Goal: Check status: Check status

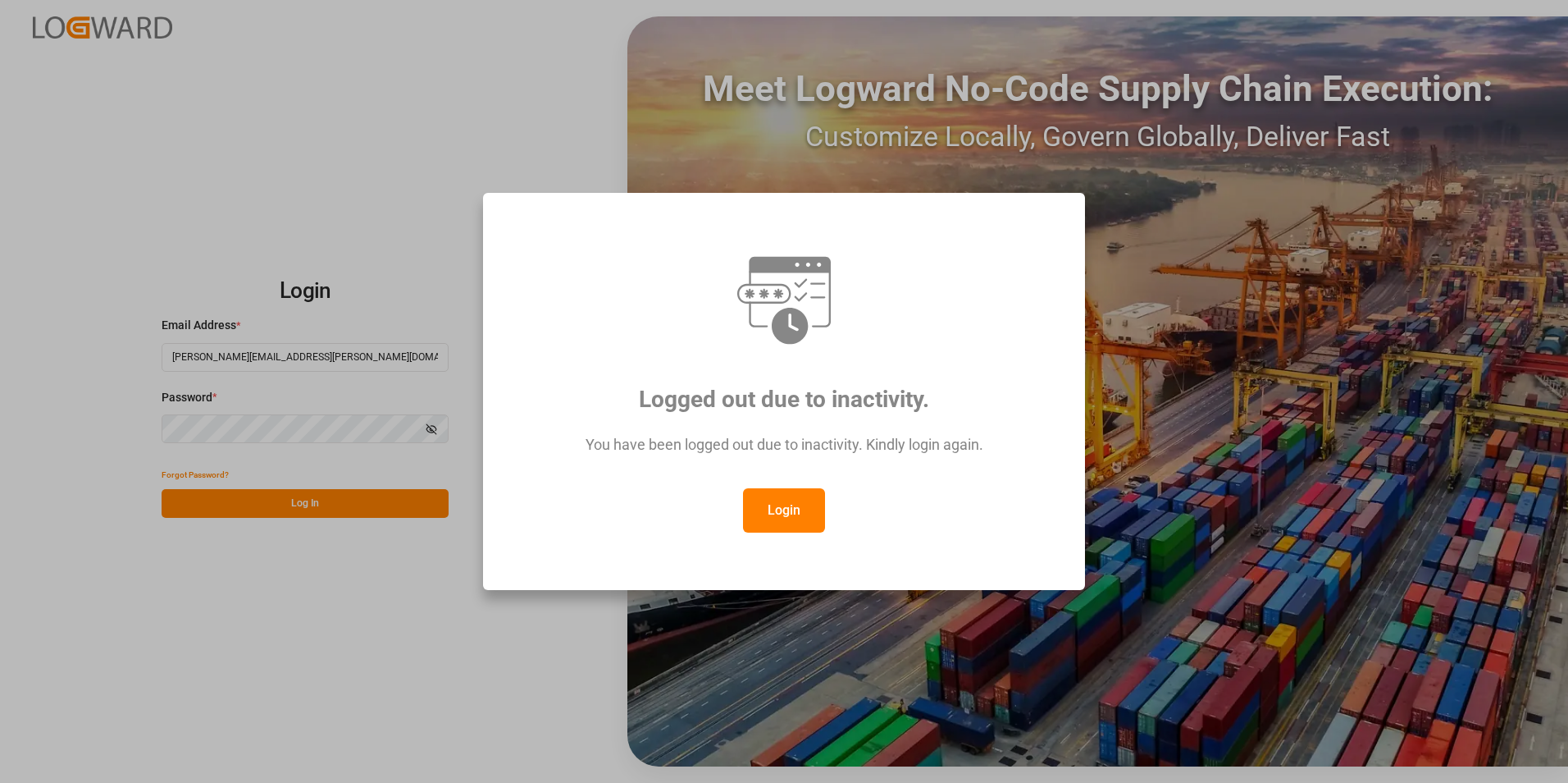
click at [789, 512] on button "Login" at bounding box center [784, 510] width 82 height 45
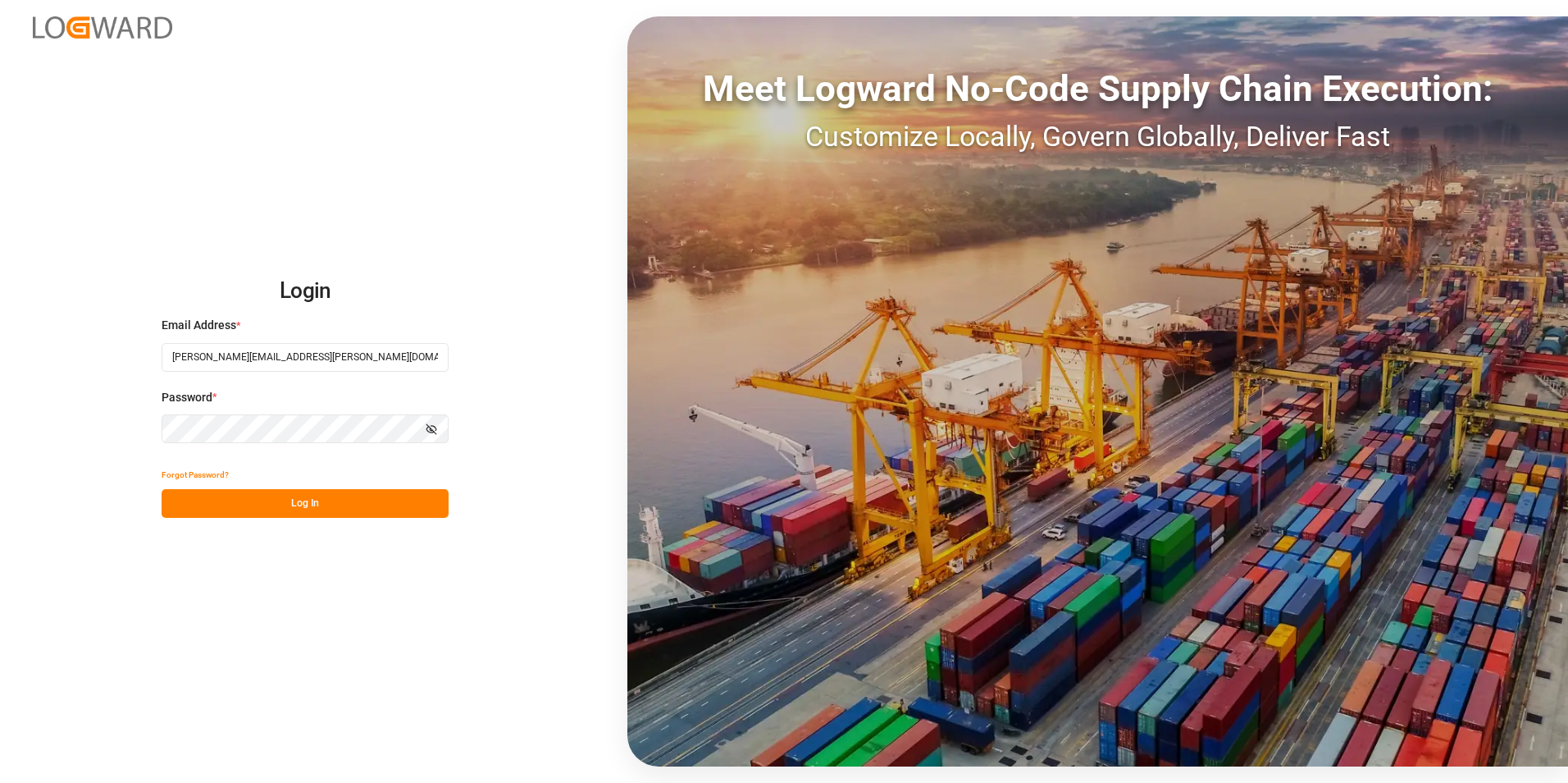
click at [293, 510] on button "Log In" at bounding box center [305, 503] width 287 height 29
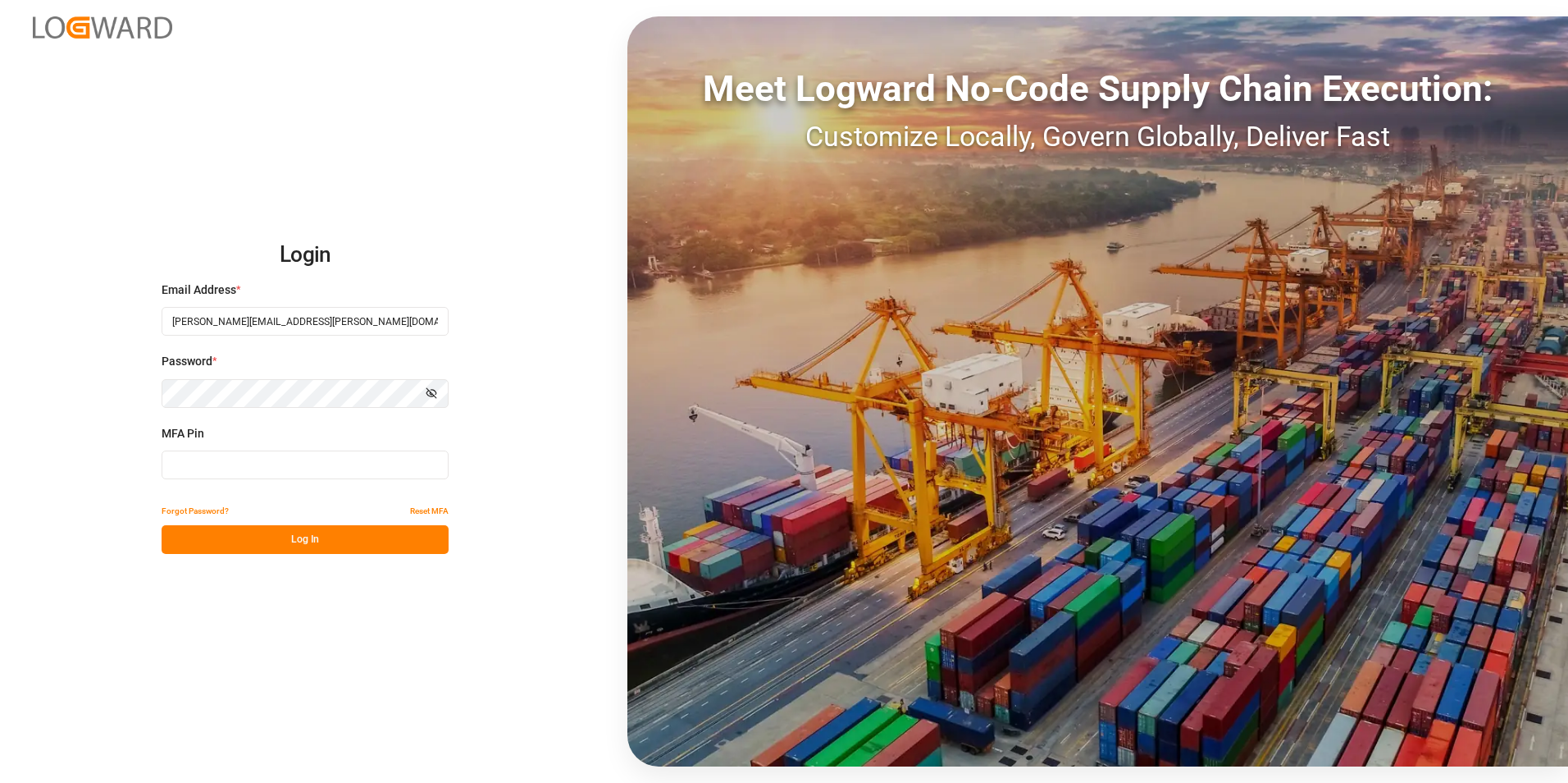
click at [264, 467] on input at bounding box center [305, 464] width 287 height 29
type input "580476"
click at [312, 534] on button "Log In" at bounding box center [305, 539] width 287 height 29
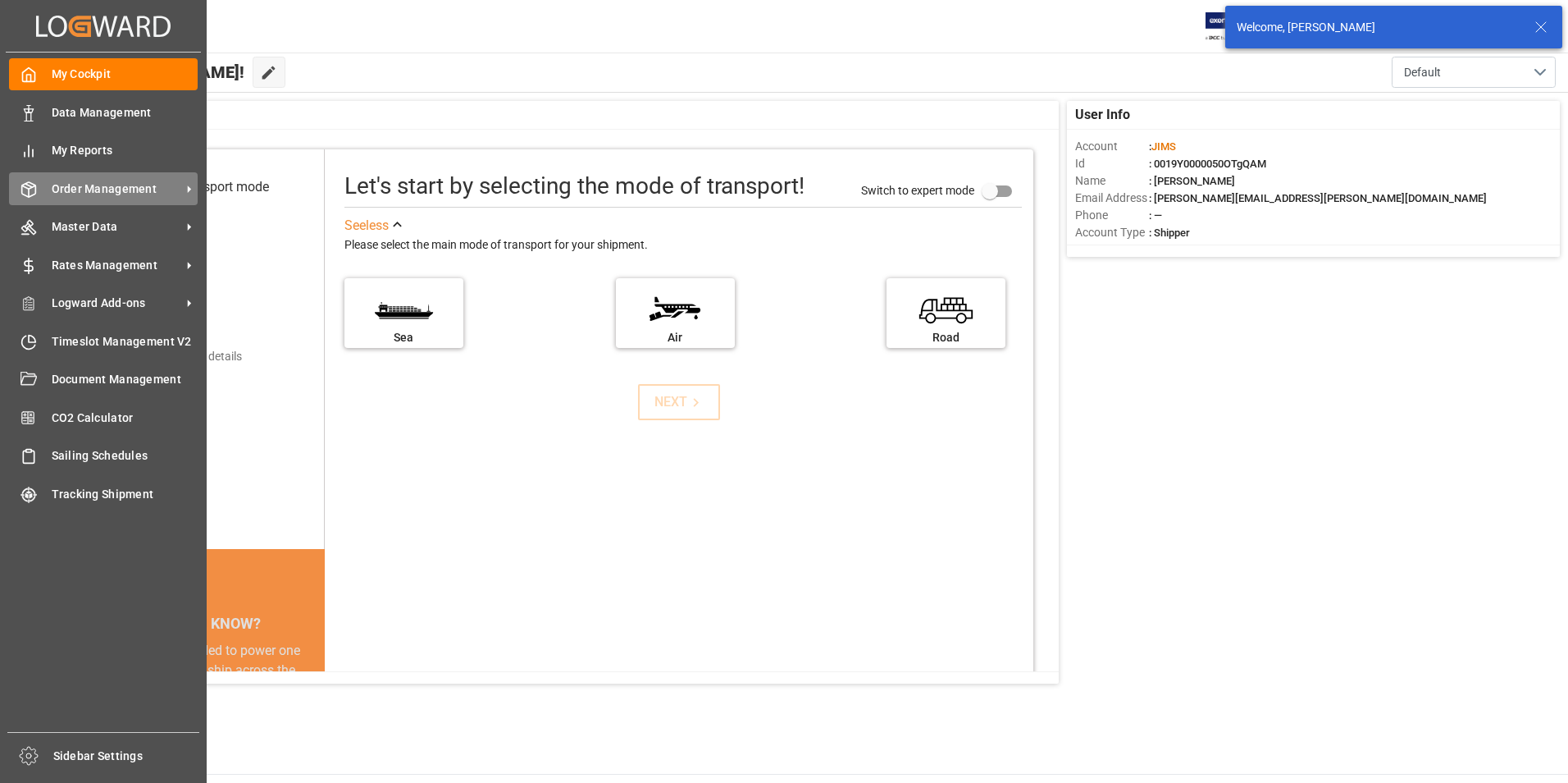
click at [104, 188] on span "Order Management" at bounding box center [116, 189] width 130 height 17
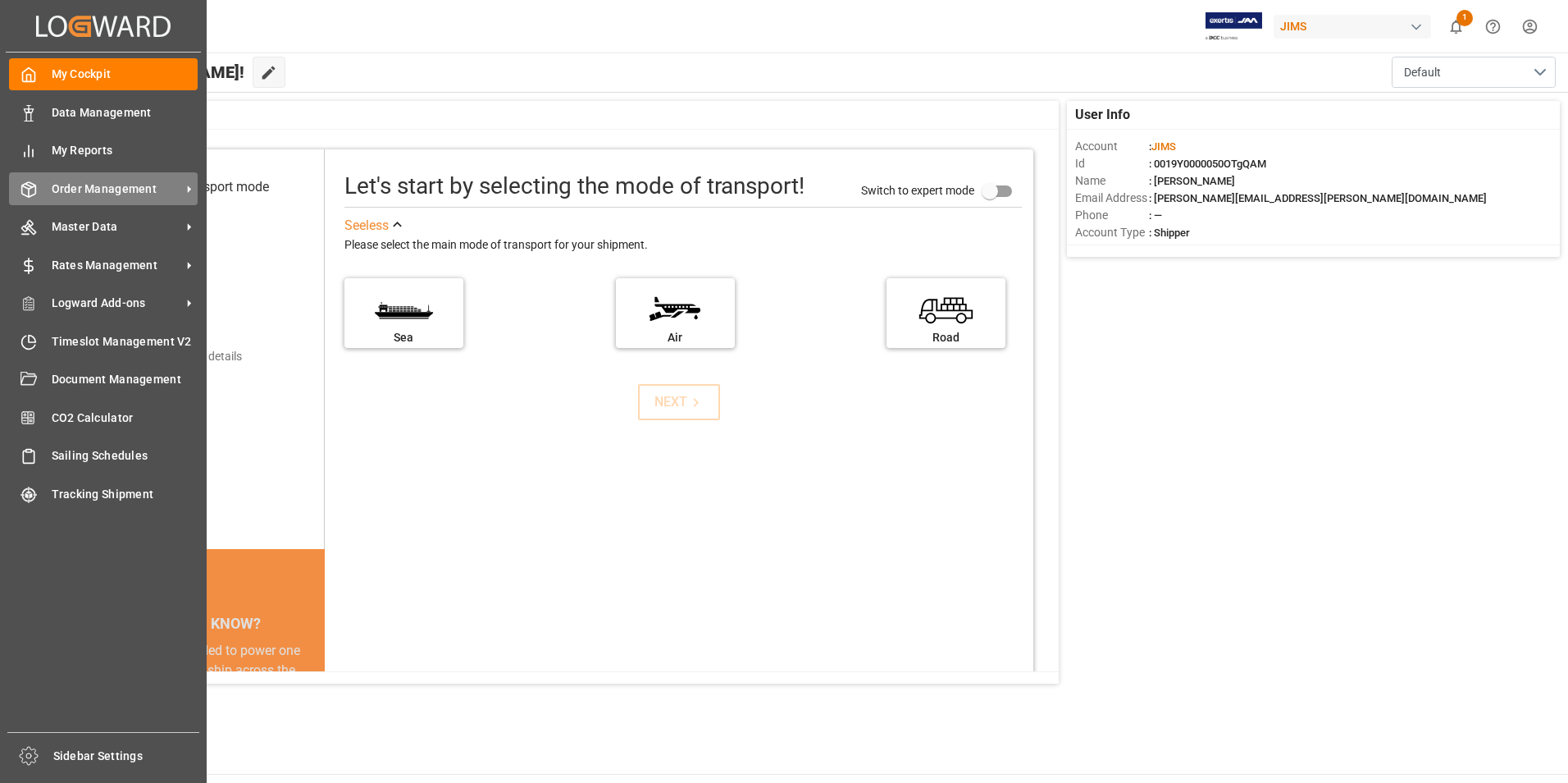
click at [119, 187] on span "Order Management" at bounding box center [116, 189] width 130 height 17
click at [158, 182] on span "Order Management" at bounding box center [116, 189] width 130 height 17
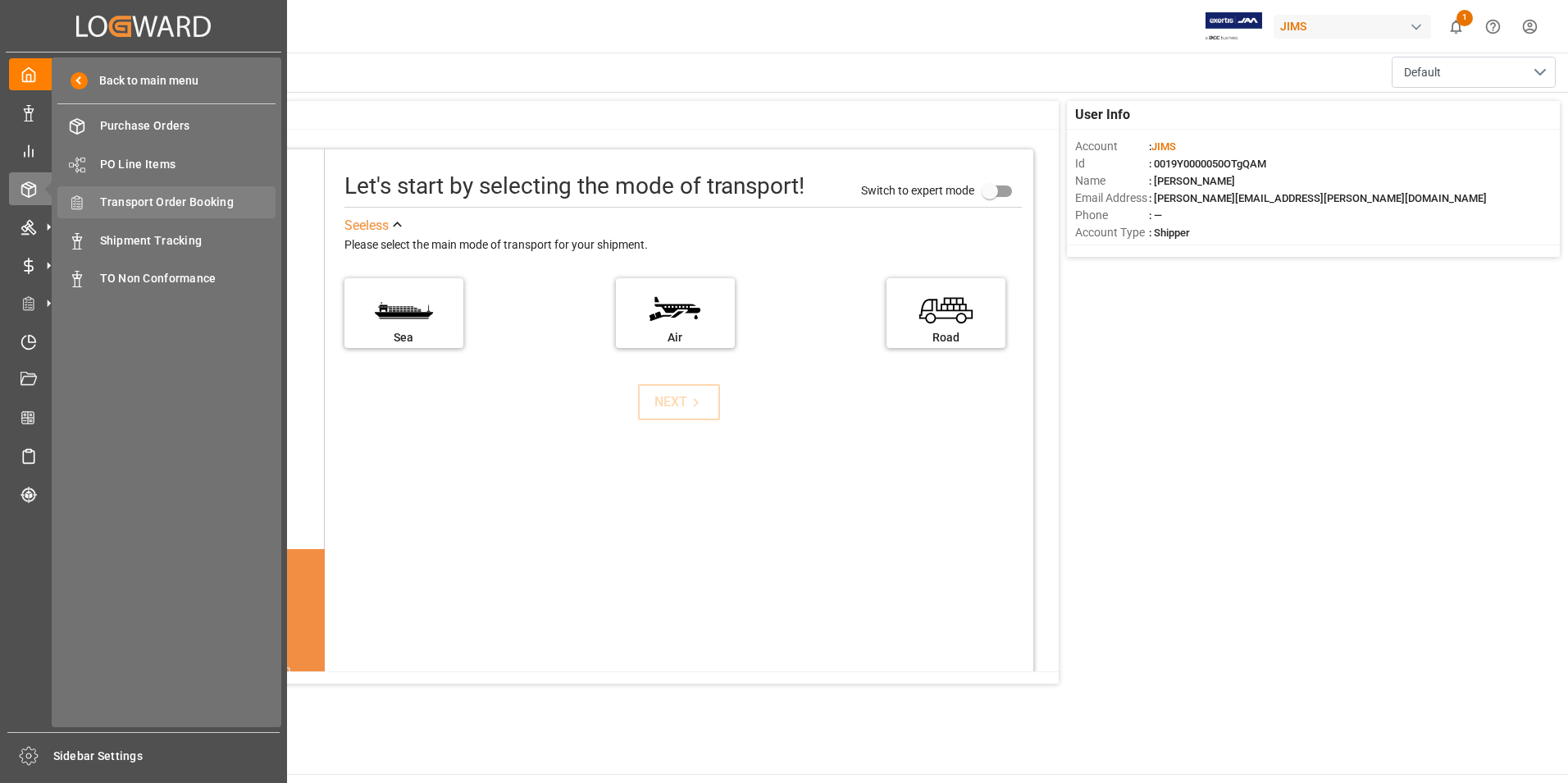
click at [161, 200] on span "Transport Order Booking" at bounding box center [188, 203] width 176 height 17
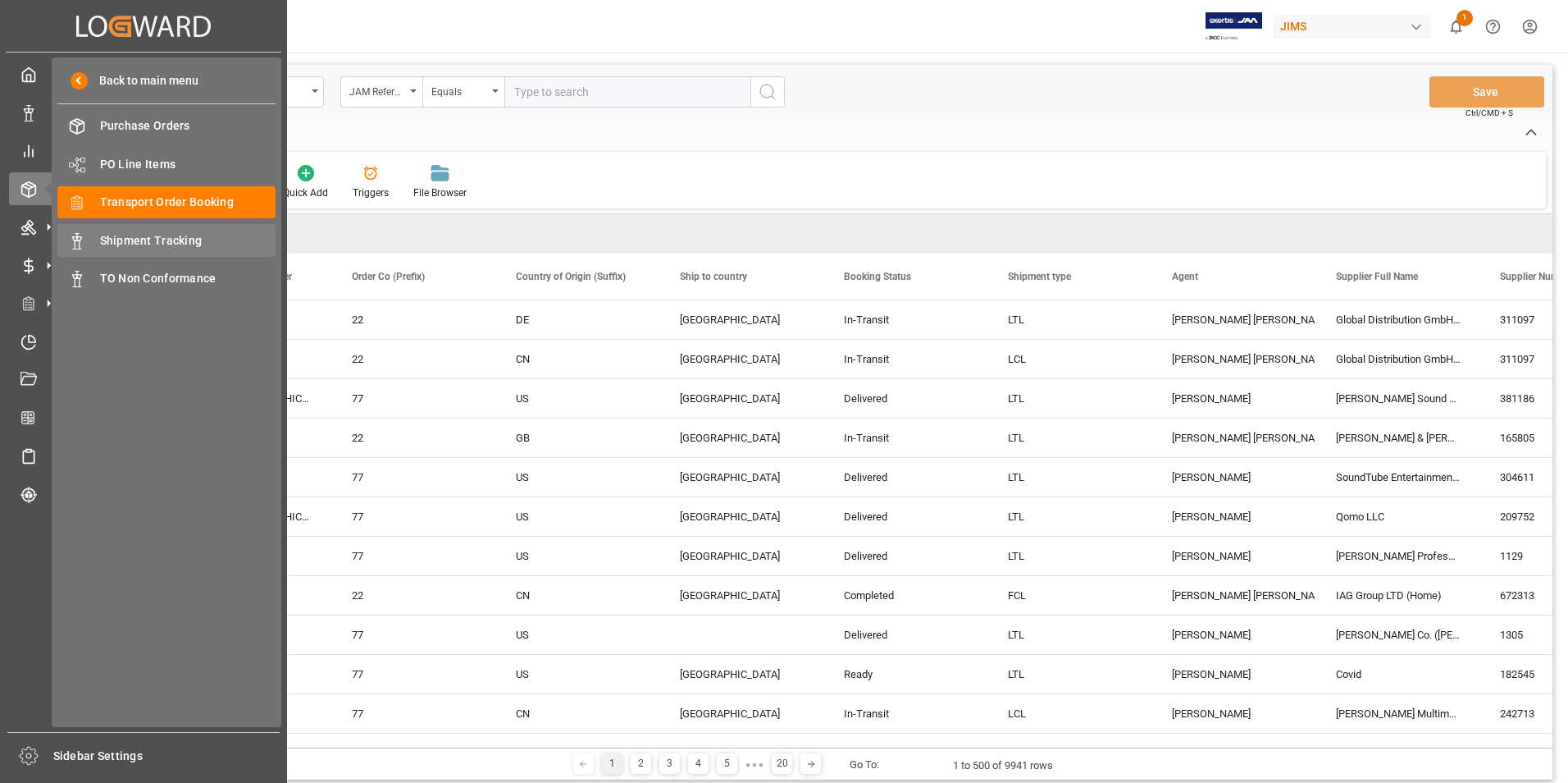
click at [161, 233] on span "Shipment Tracking" at bounding box center [188, 241] width 176 height 17
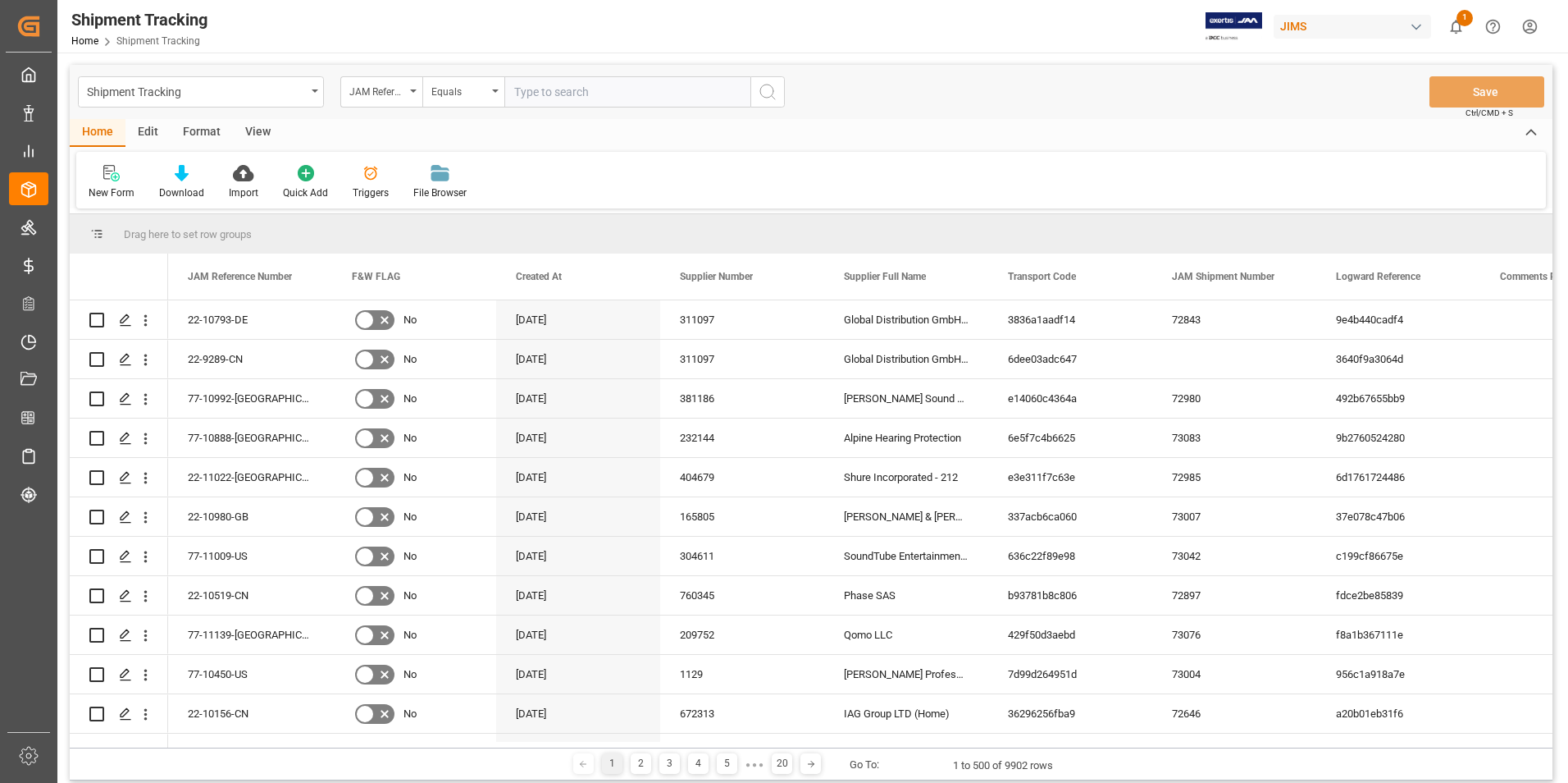
click at [571, 93] on input "text" at bounding box center [627, 92] width 246 height 31
paste input "22-10950-[GEOGRAPHIC_DATA]"
type input "22-10950-[GEOGRAPHIC_DATA]"
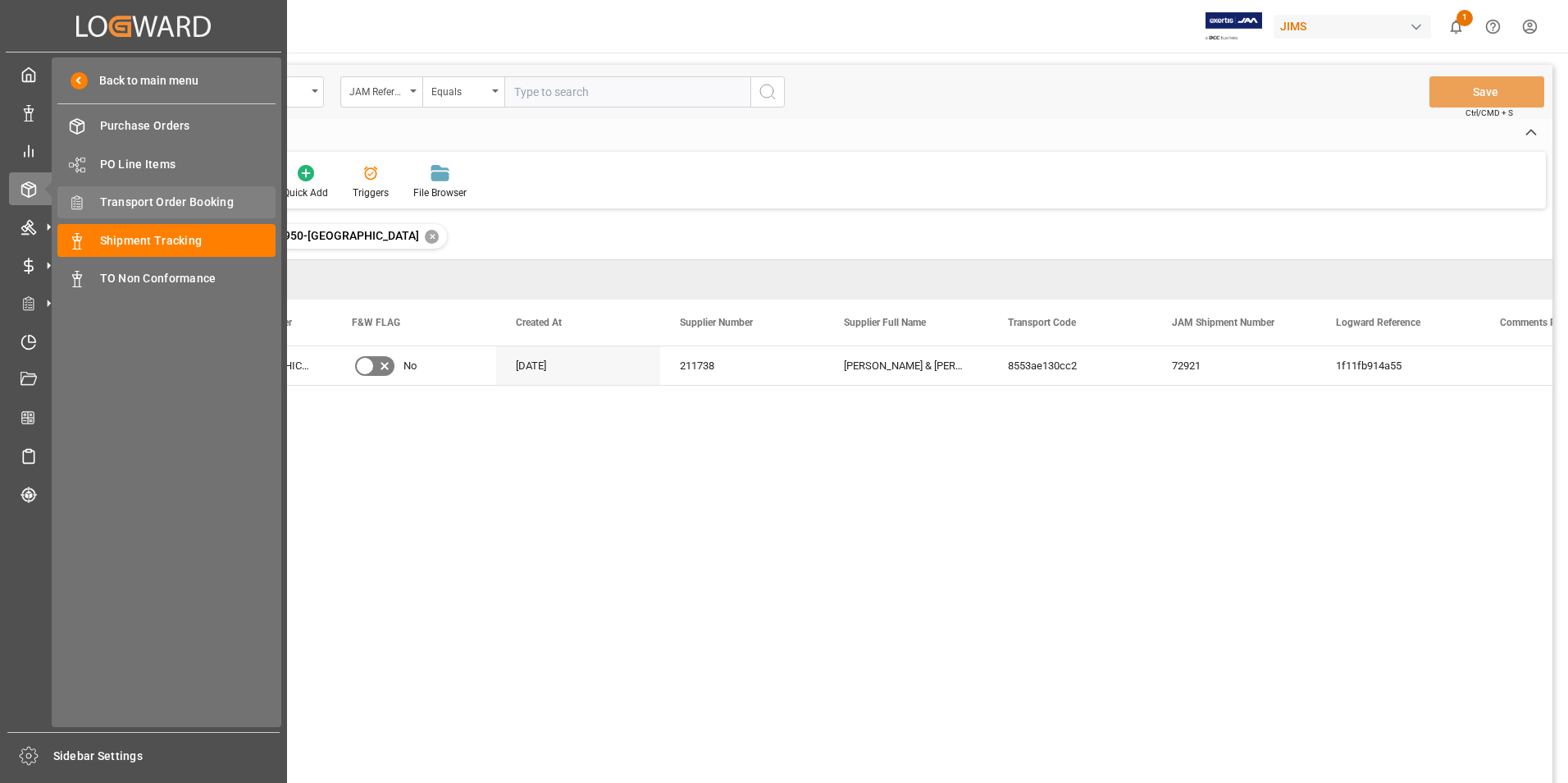
click at [159, 206] on span "Transport Order Booking" at bounding box center [188, 203] width 176 height 17
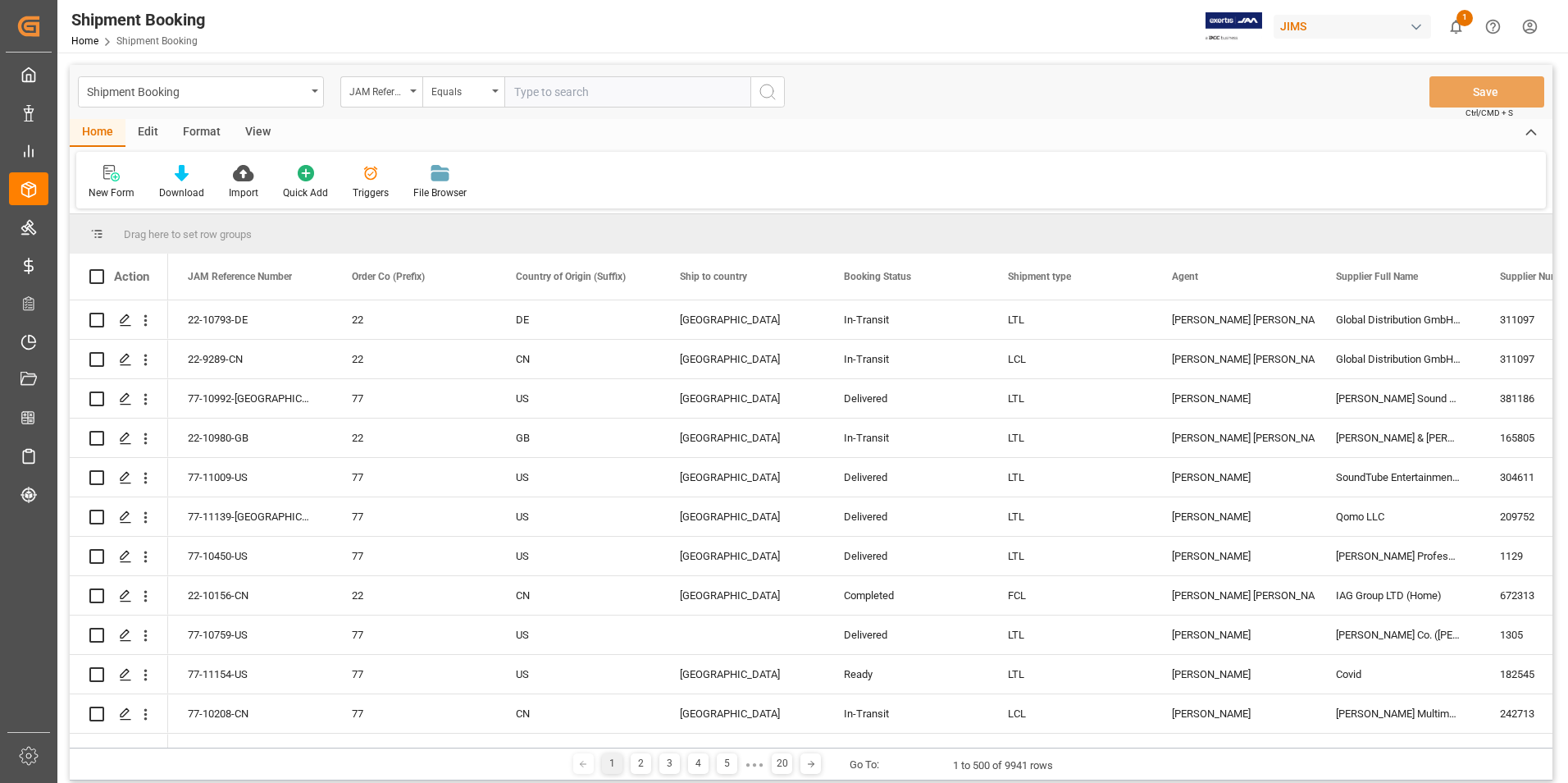
click at [549, 92] on input "text" at bounding box center [627, 92] width 246 height 31
paste input "22-10950-[GEOGRAPHIC_DATA]"
type input "22-10950-[GEOGRAPHIC_DATA]"
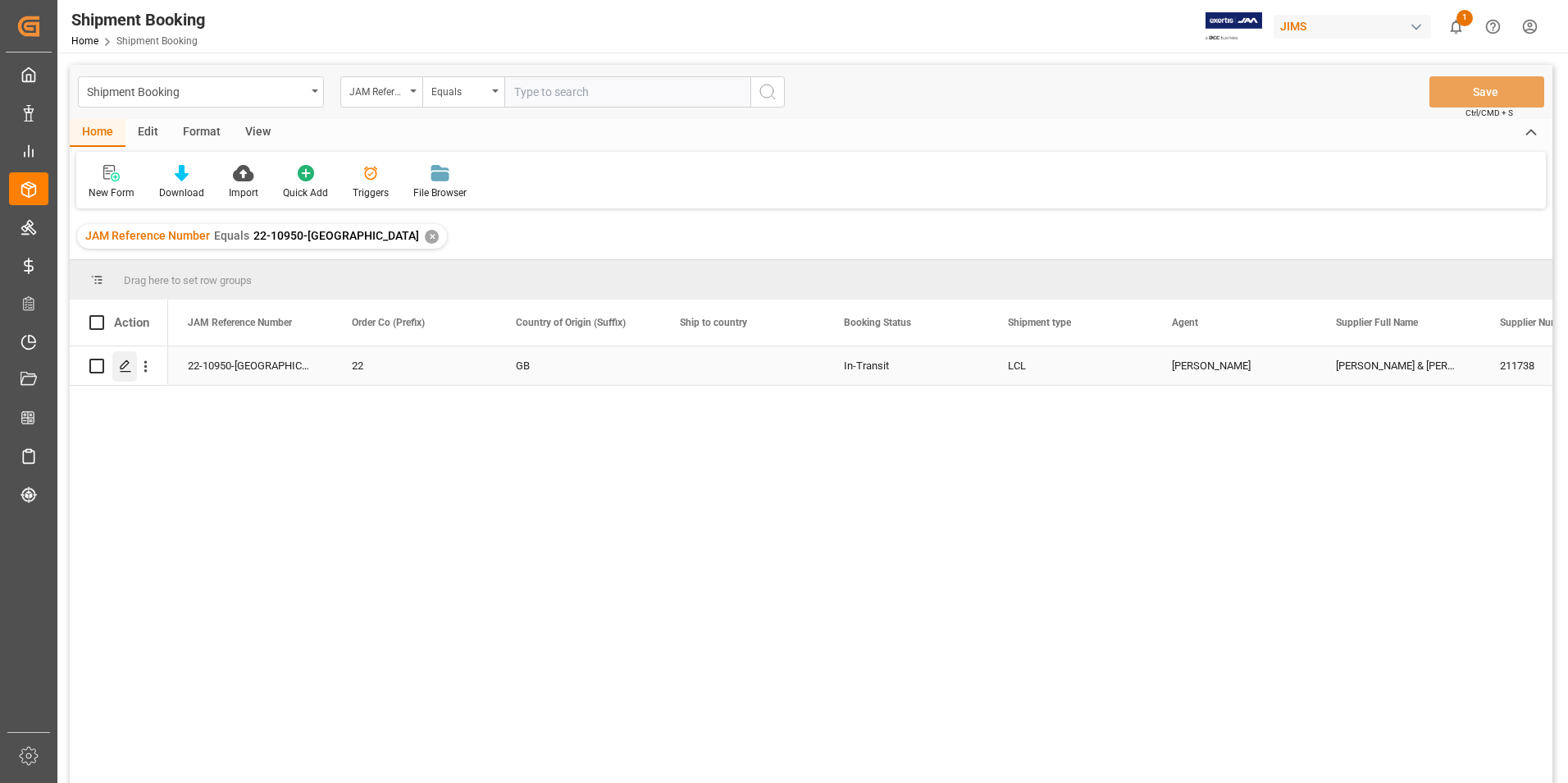
click at [118, 361] on div "Press SPACE to select this row." at bounding box center [125, 366] width 24 height 31
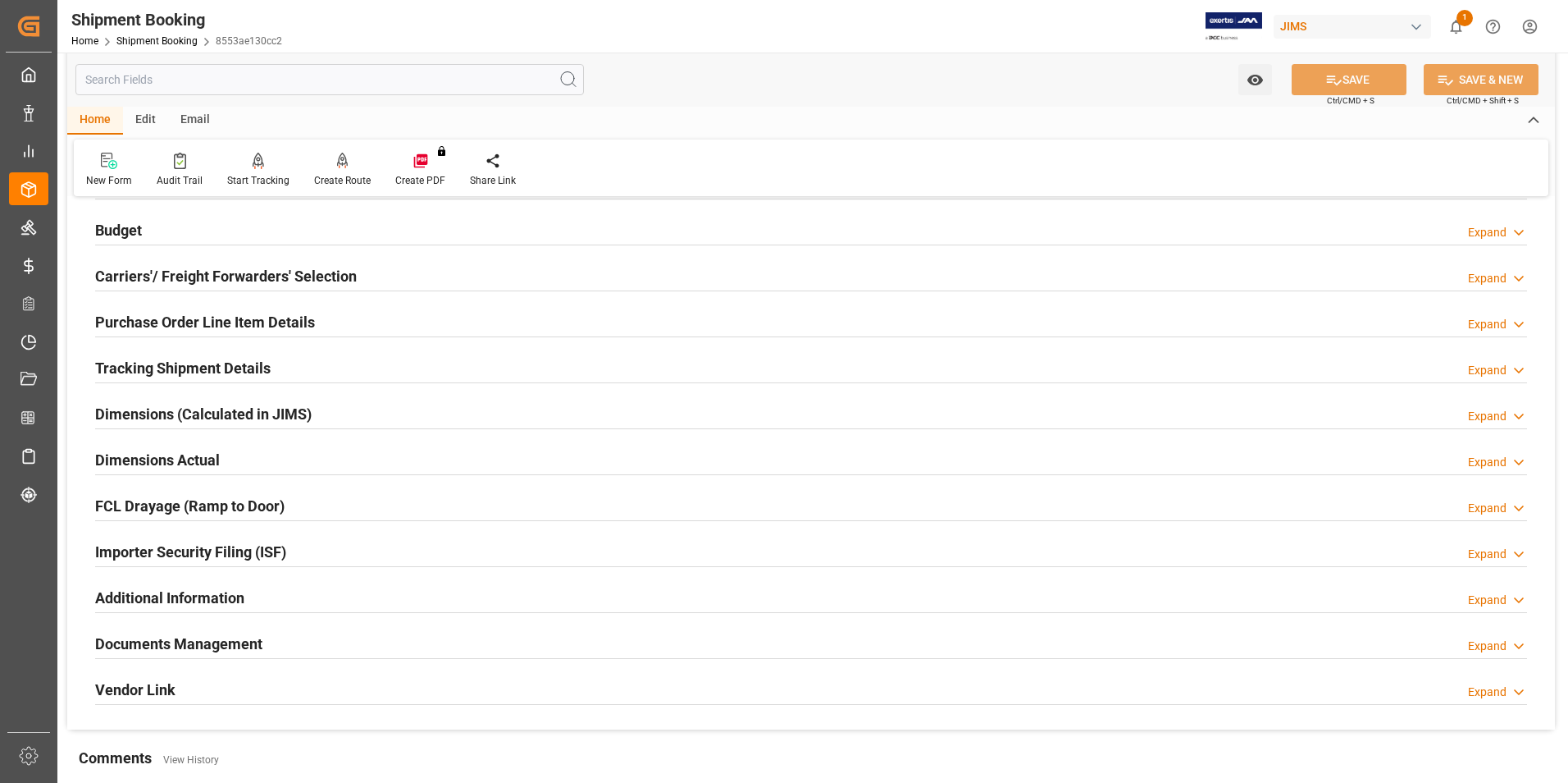
scroll to position [328, 0]
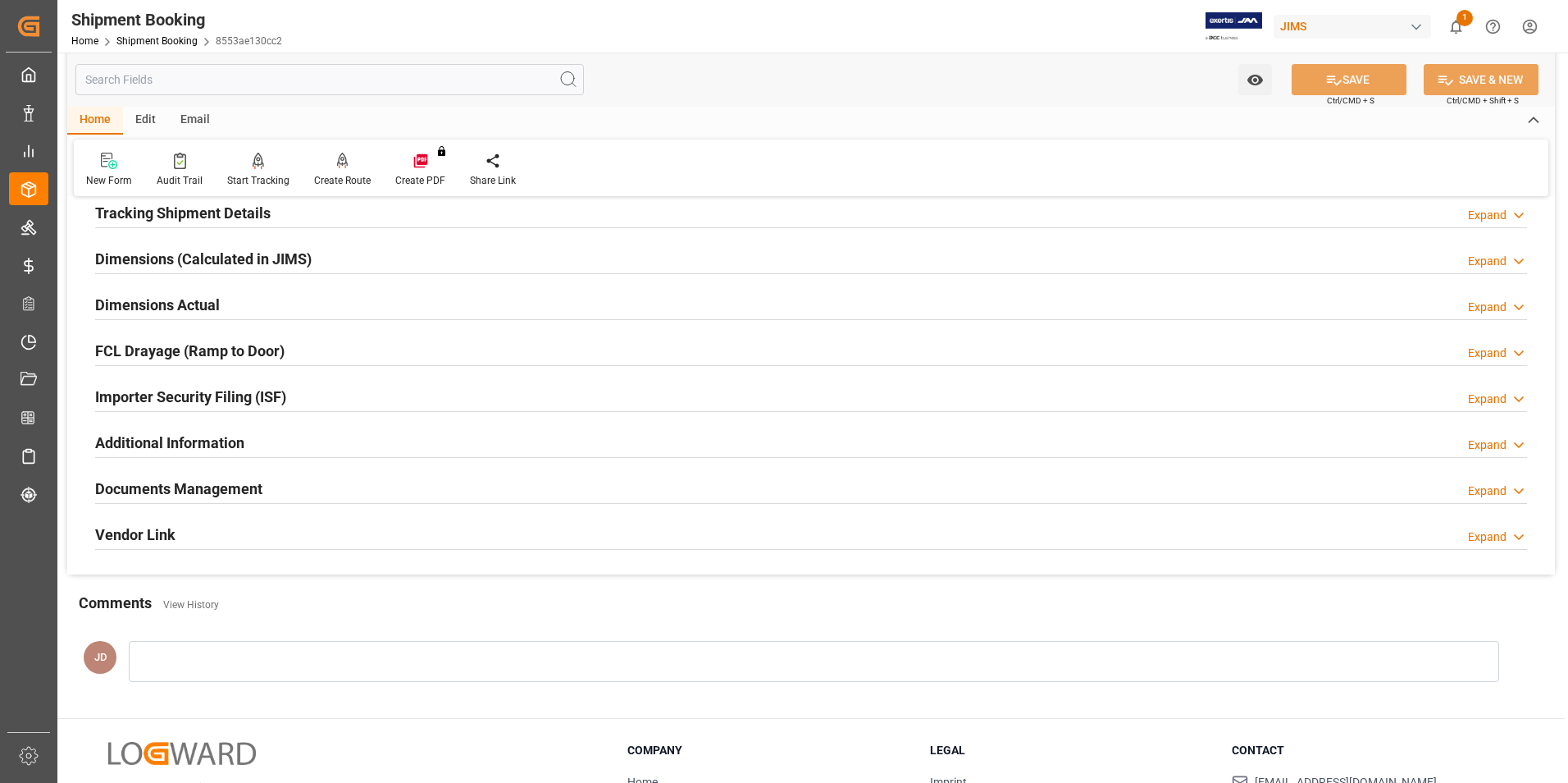
click at [167, 484] on h2 "Documents Management" at bounding box center [179, 488] width 168 height 22
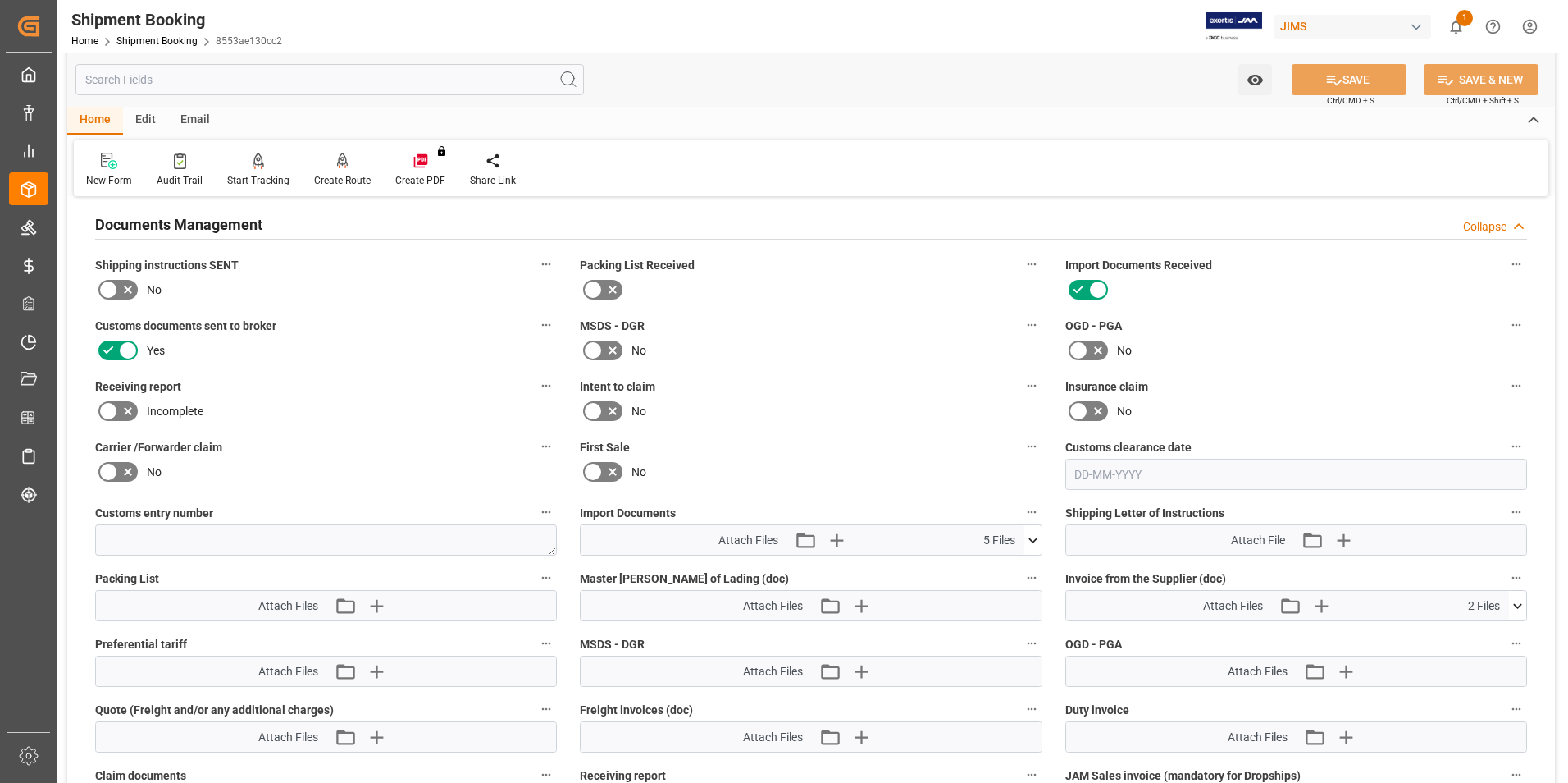
scroll to position [738, 0]
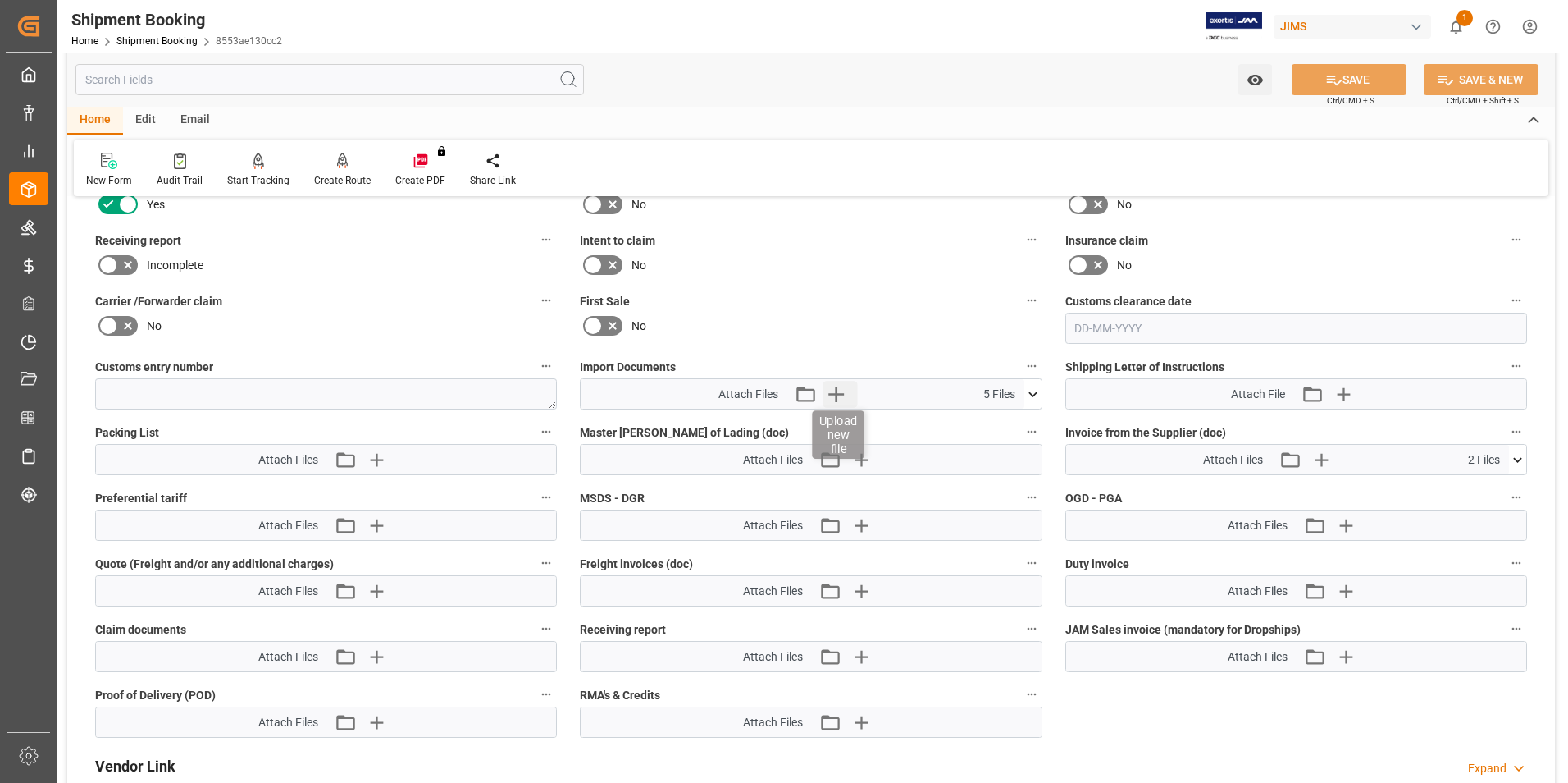
click at [835, 390] on icon "button" at bounding box center [836, 395] width 16 height 16
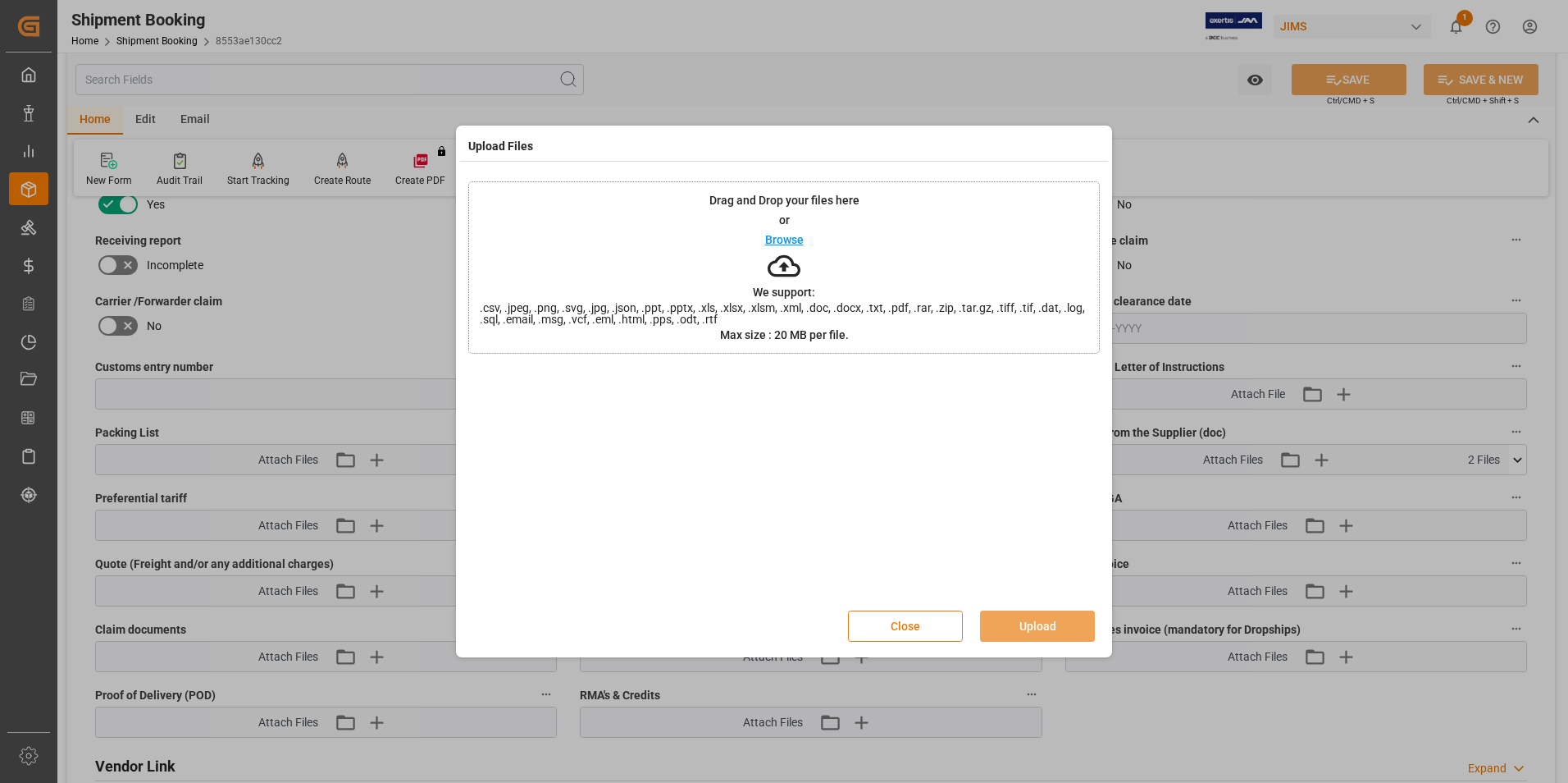
click at [897, 618] on button "Close" at bounding box center [906, 626] width 115 height 31
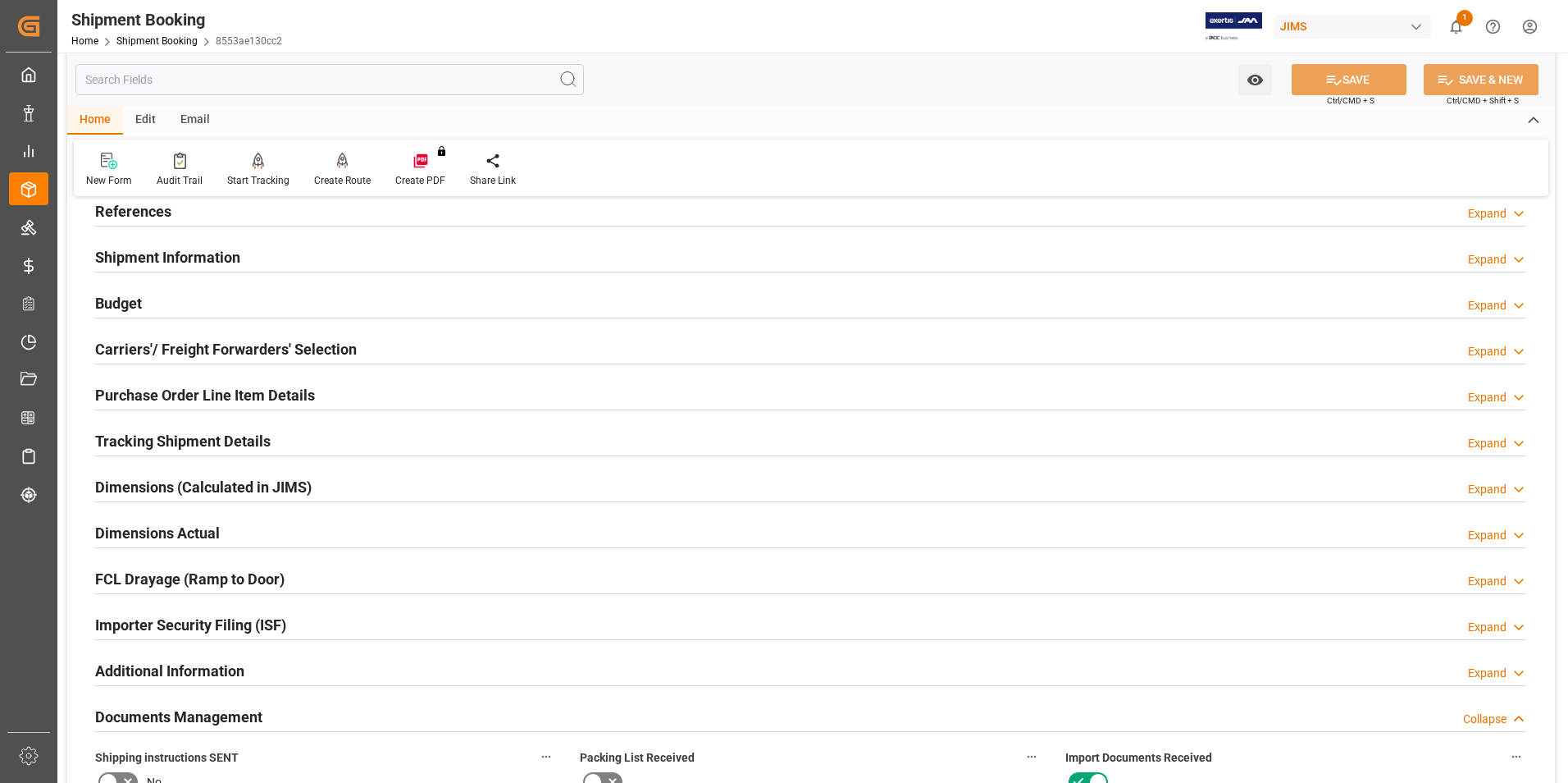
scroll to position [0, 0]
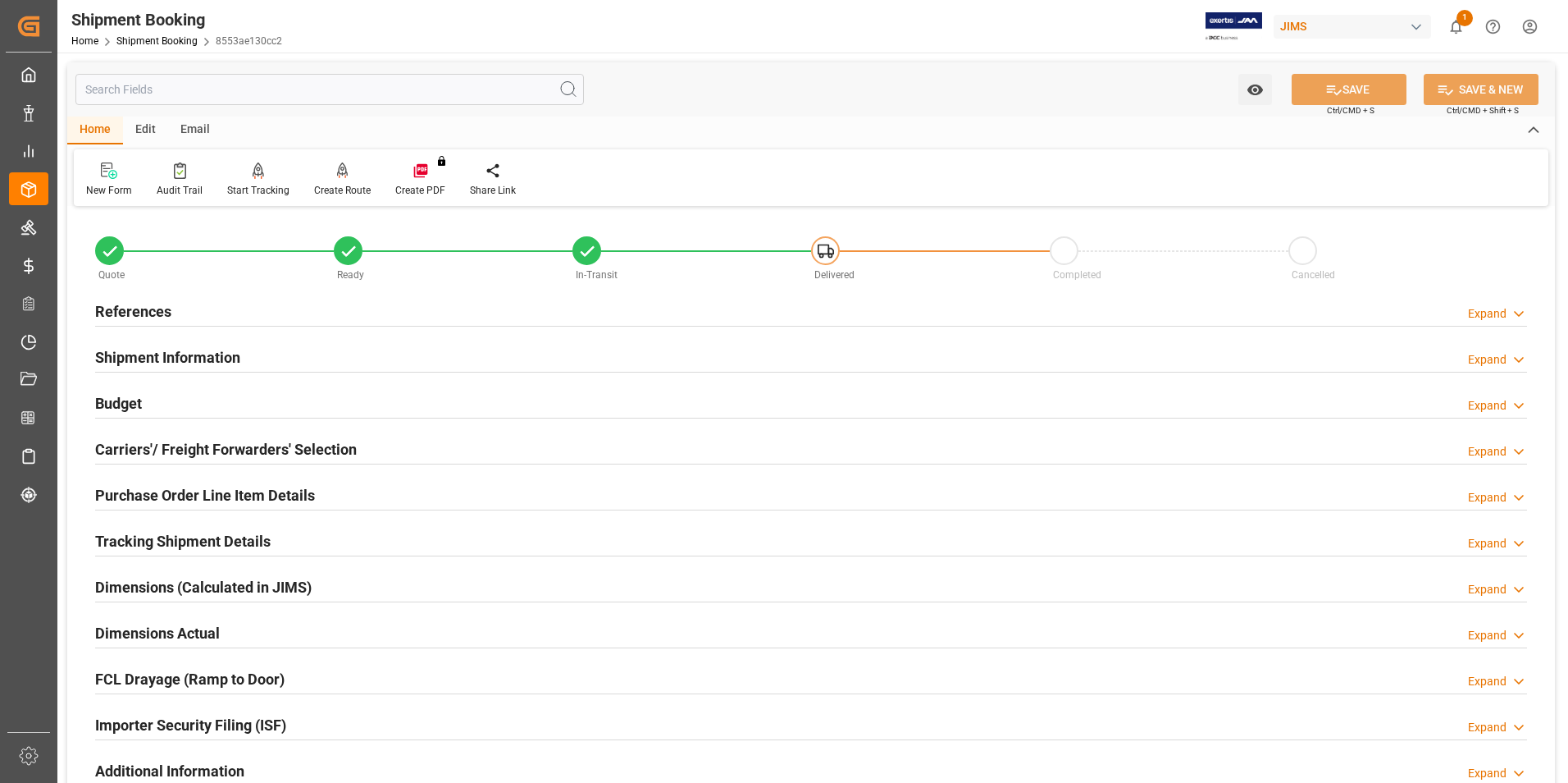
click at [181, 534] on h2 "Tracking Shipment Details" at bounding box center [182, 540] width 175 height 22
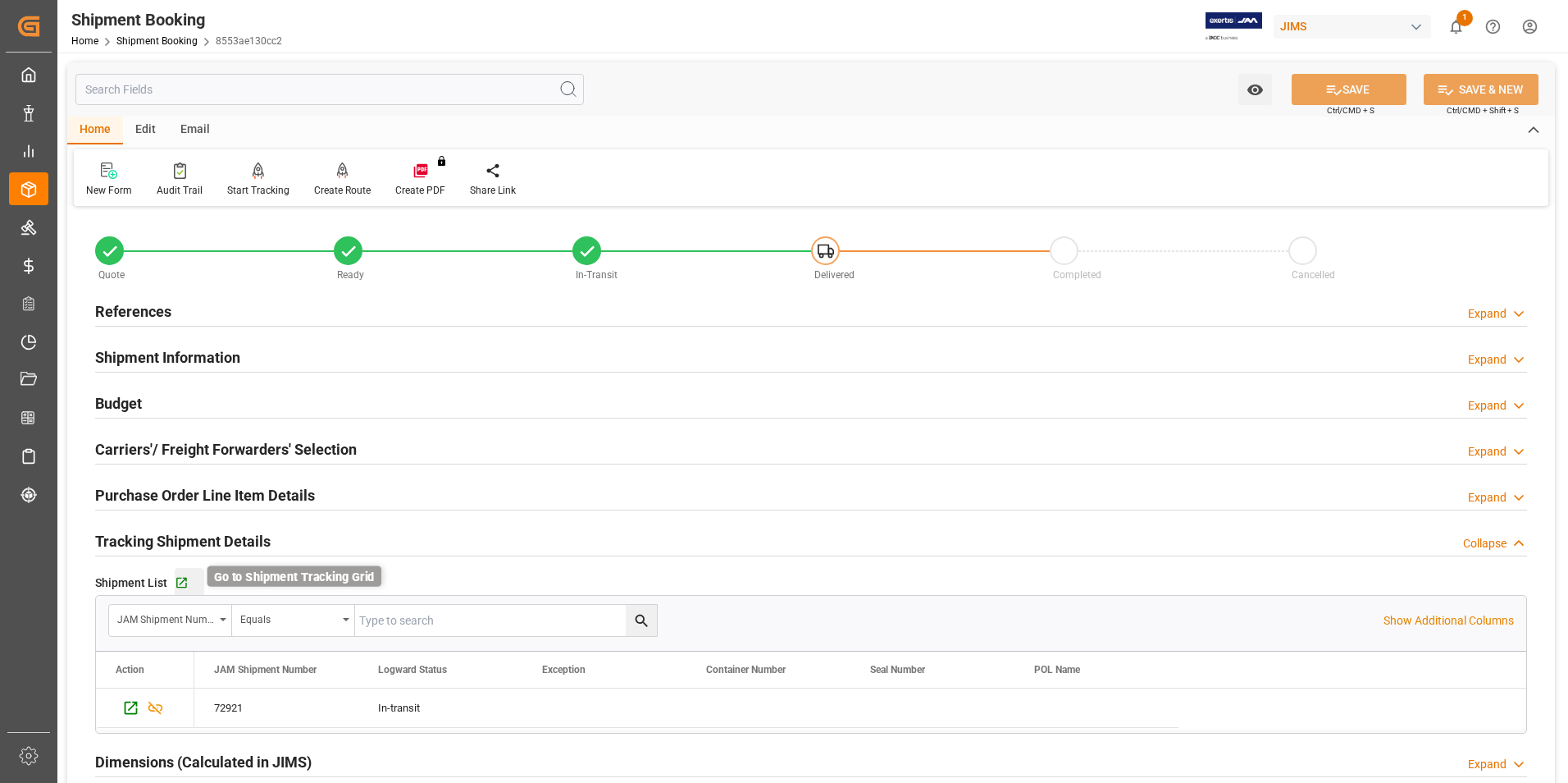
click at [176, 580] on icon "button" at bounding box center [181, 583] width 14 height 14
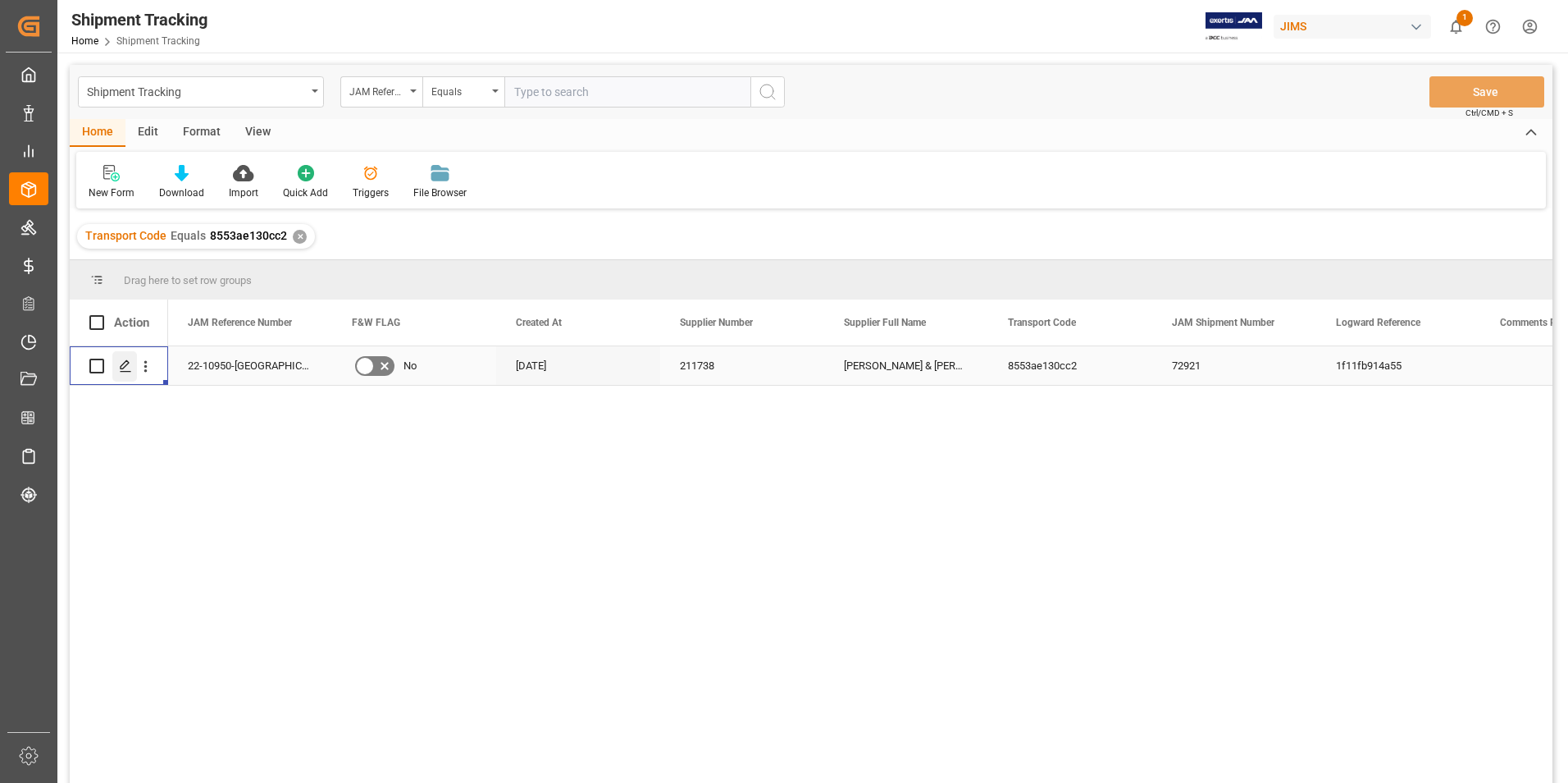
click at [124, 363] on polygon "Press SPACE to select this row." at bounding box center [124, 365] width 8 height 8
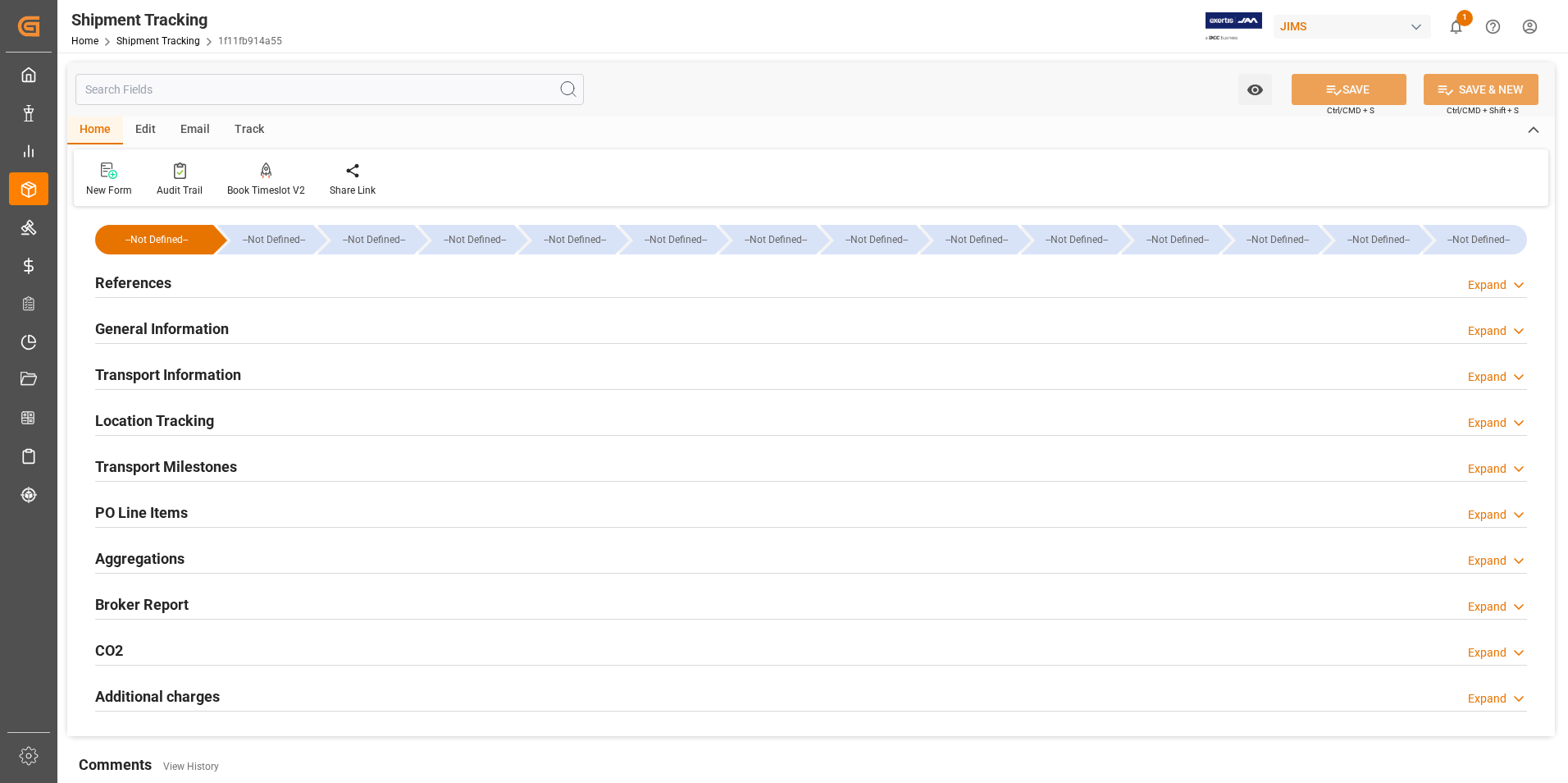
click at [171, 281] on div "References Expand" at bounding box center [811, 282] width 1432 height 31
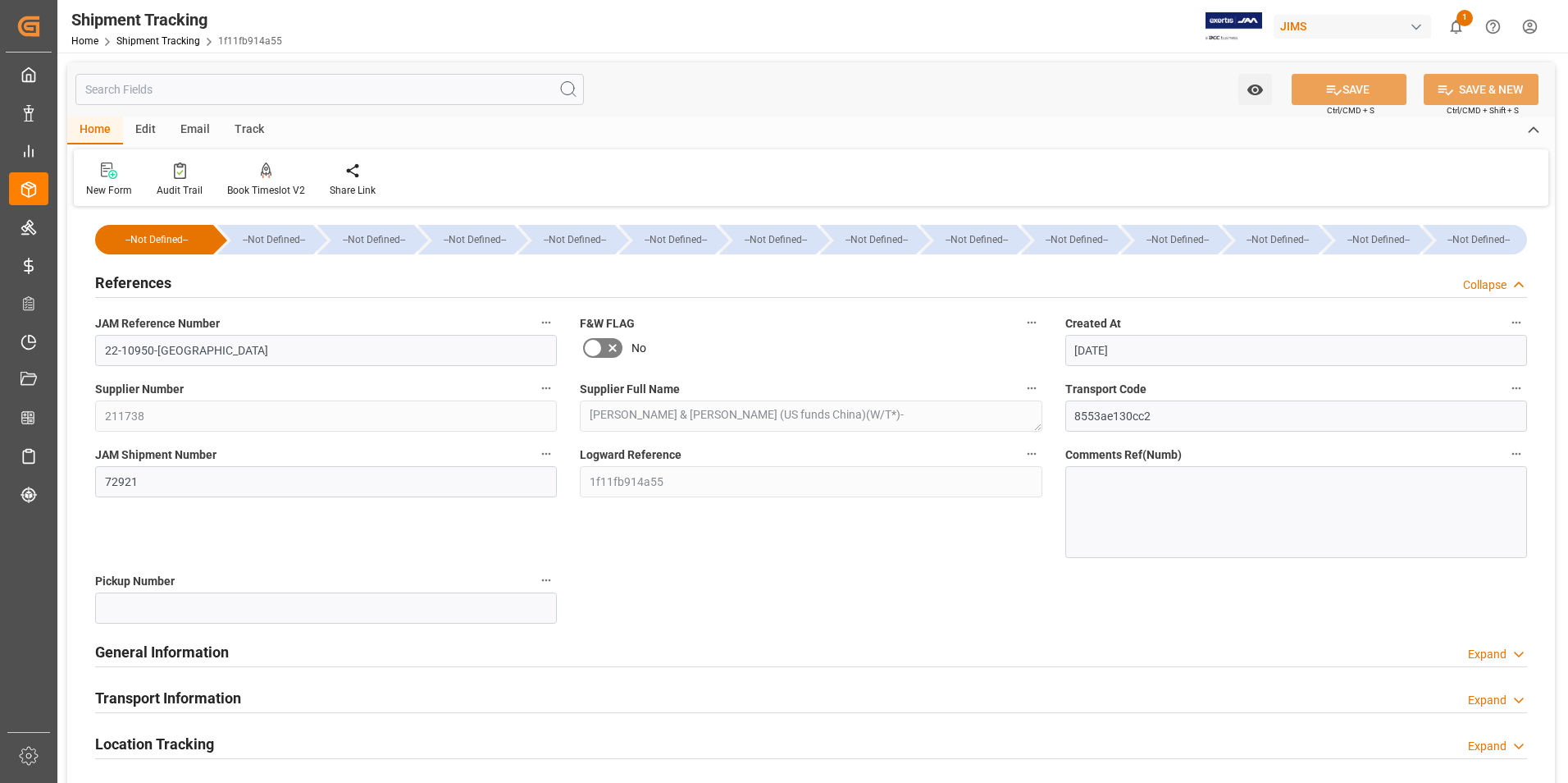
click at [177, 656] on h2 "General Information" at bounding box center [161, 651] width 134 height 22
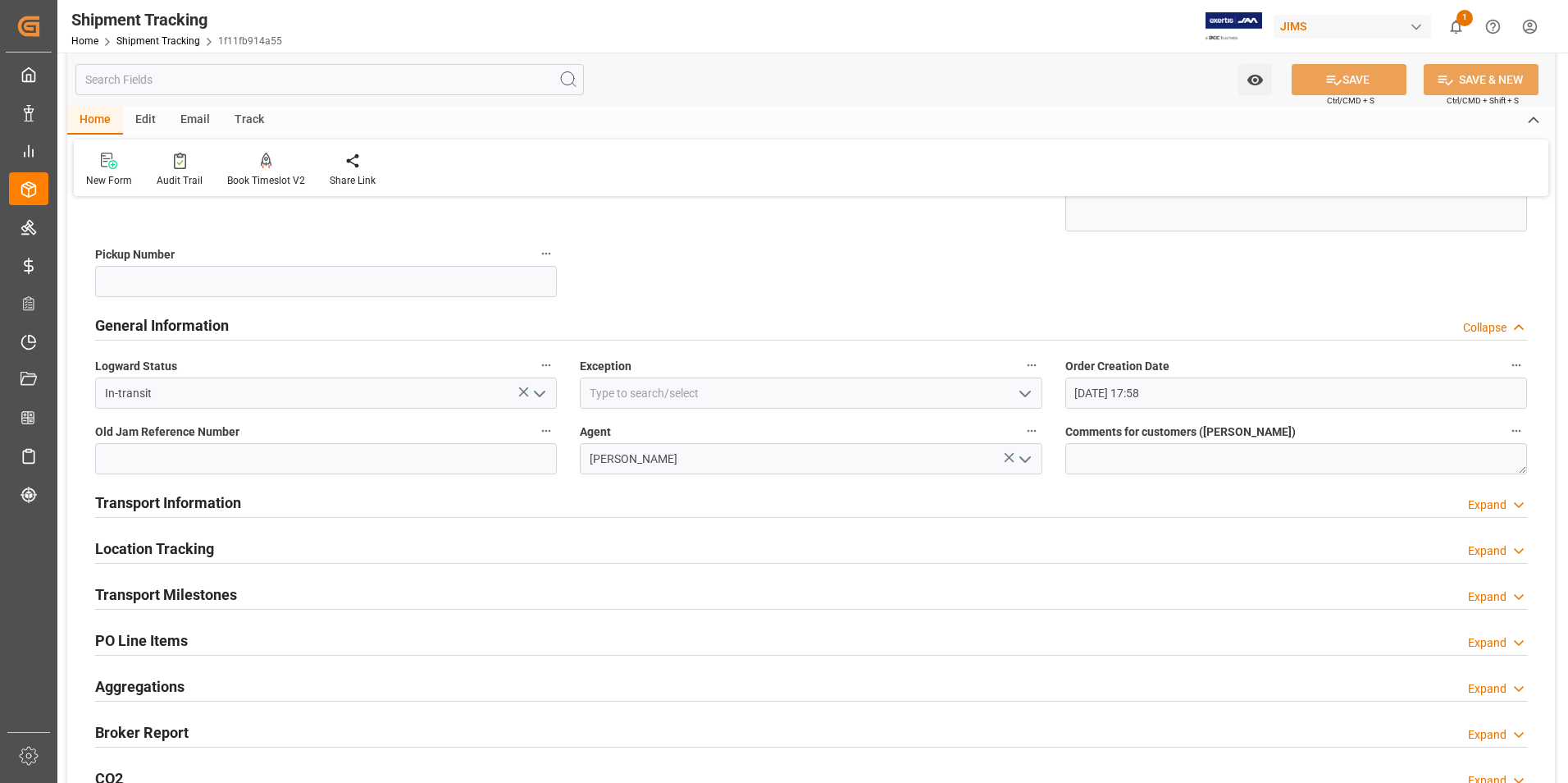
scroll to position [328, 0]
click at [163, 500] on h2 "Transport Information" at bounding box center [168, 500] width 146 height 22
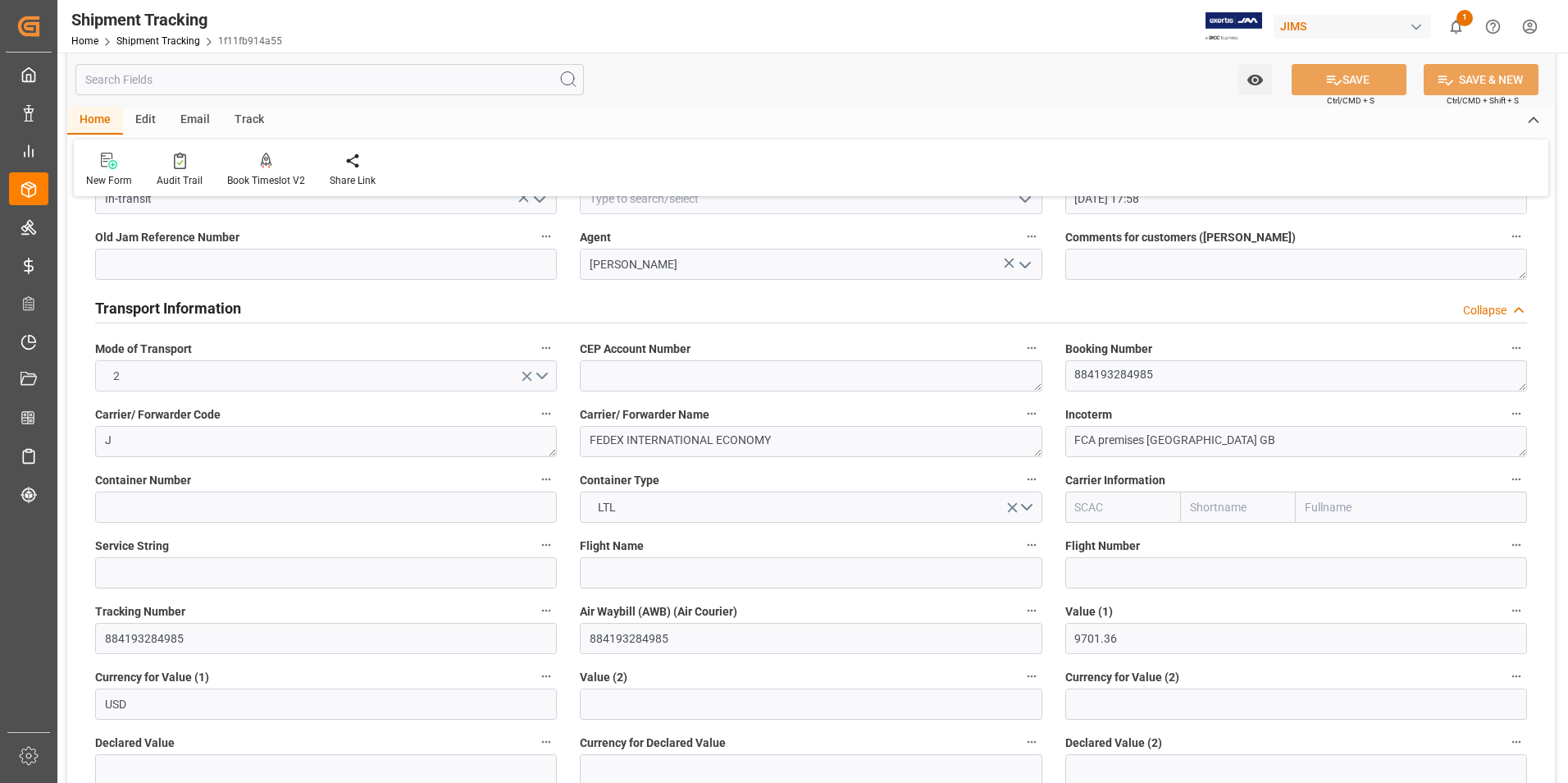
scroll to position [574, 0]
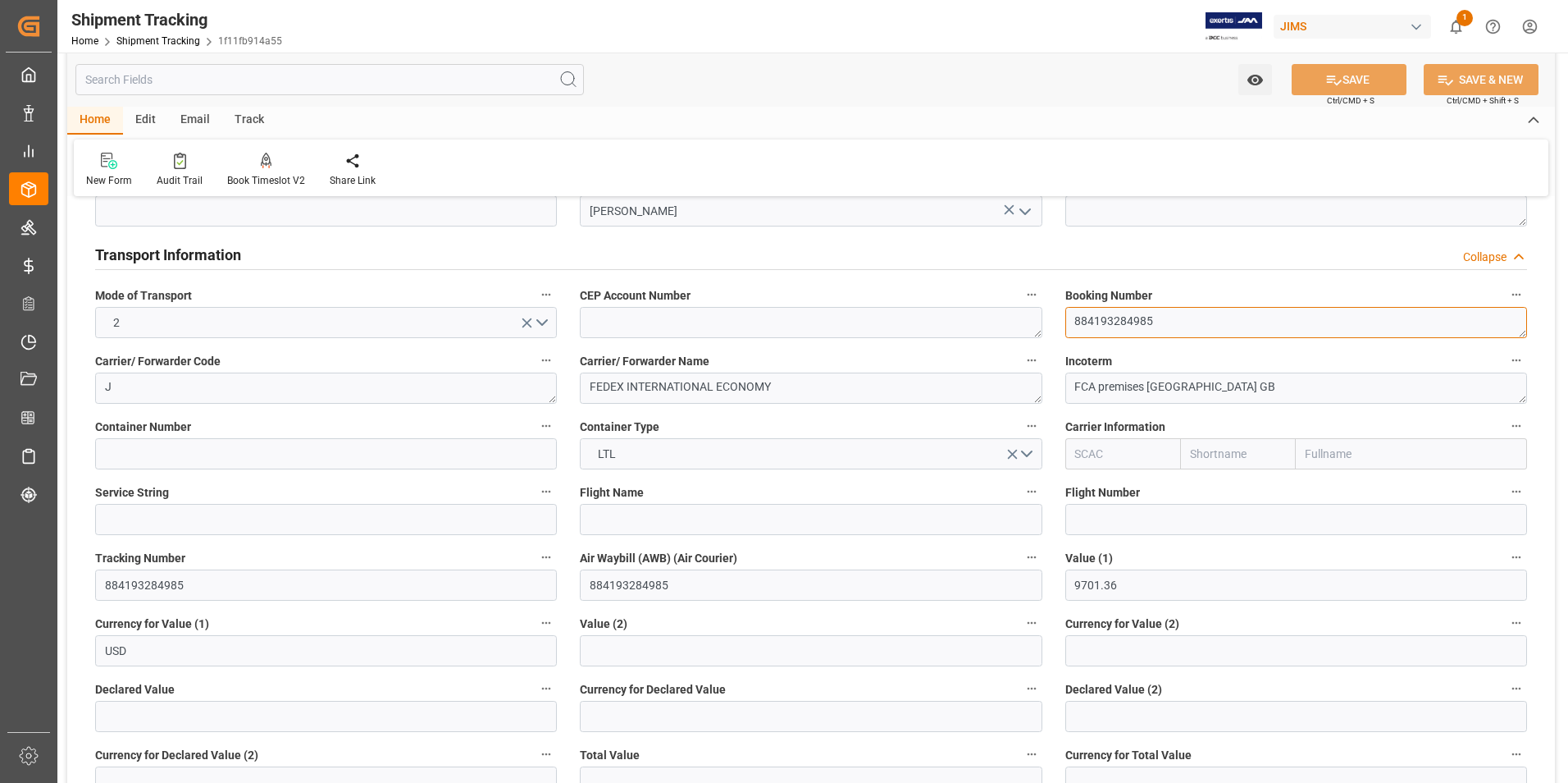
drag, startPoint x: 1165, startPoint y: 320, endPoint x: 1073, endPoint y: 326, distance: 92.2
click at [1073, 326] on textarea "884193284985" at bounding box center [1296, 323] width 462 height 31
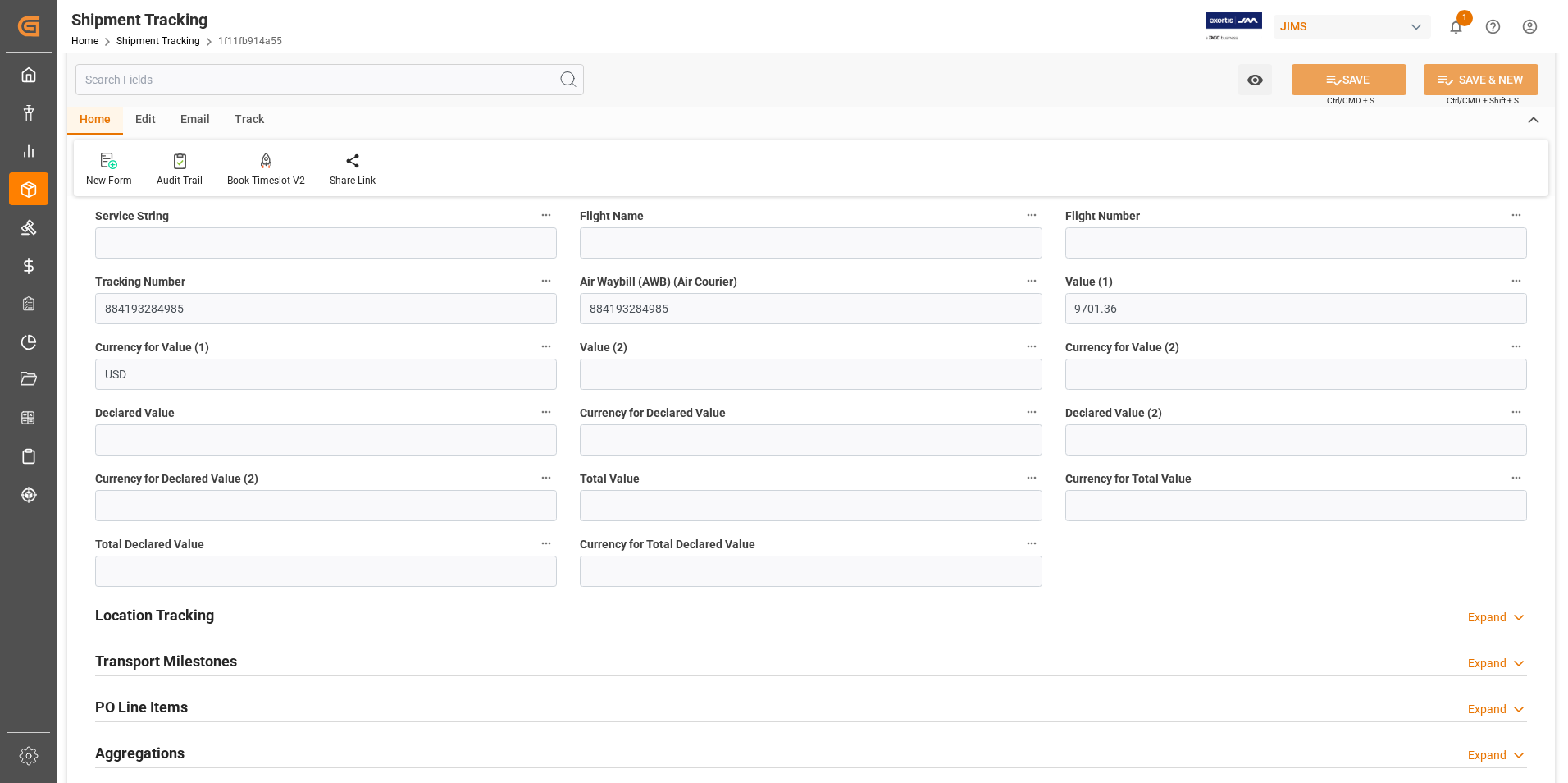
scroll to position [1067, 0]
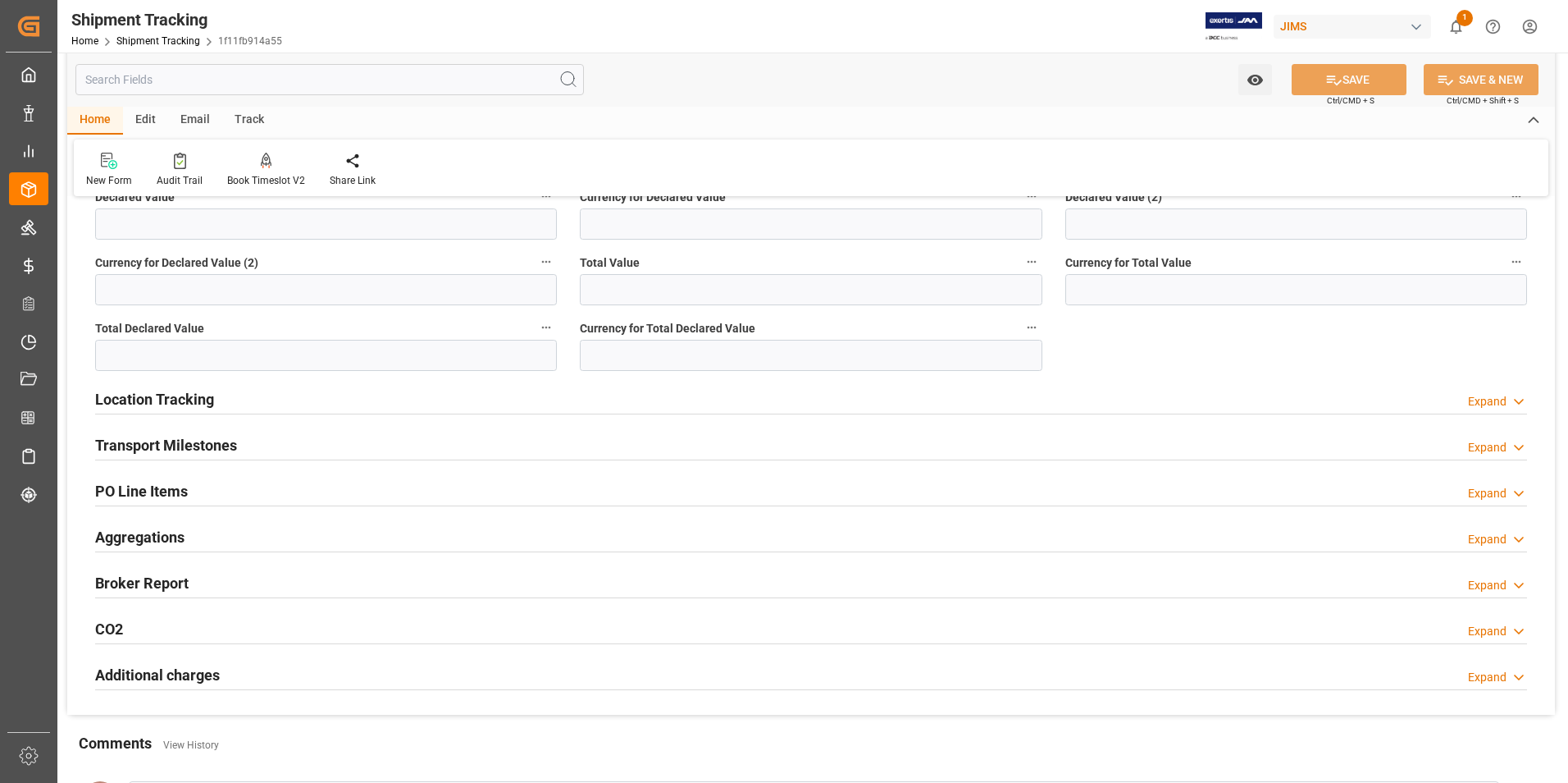
click at [134, 446] on h2 "Transport Milestones" at bounding box center [166, 444] width 142 height 22
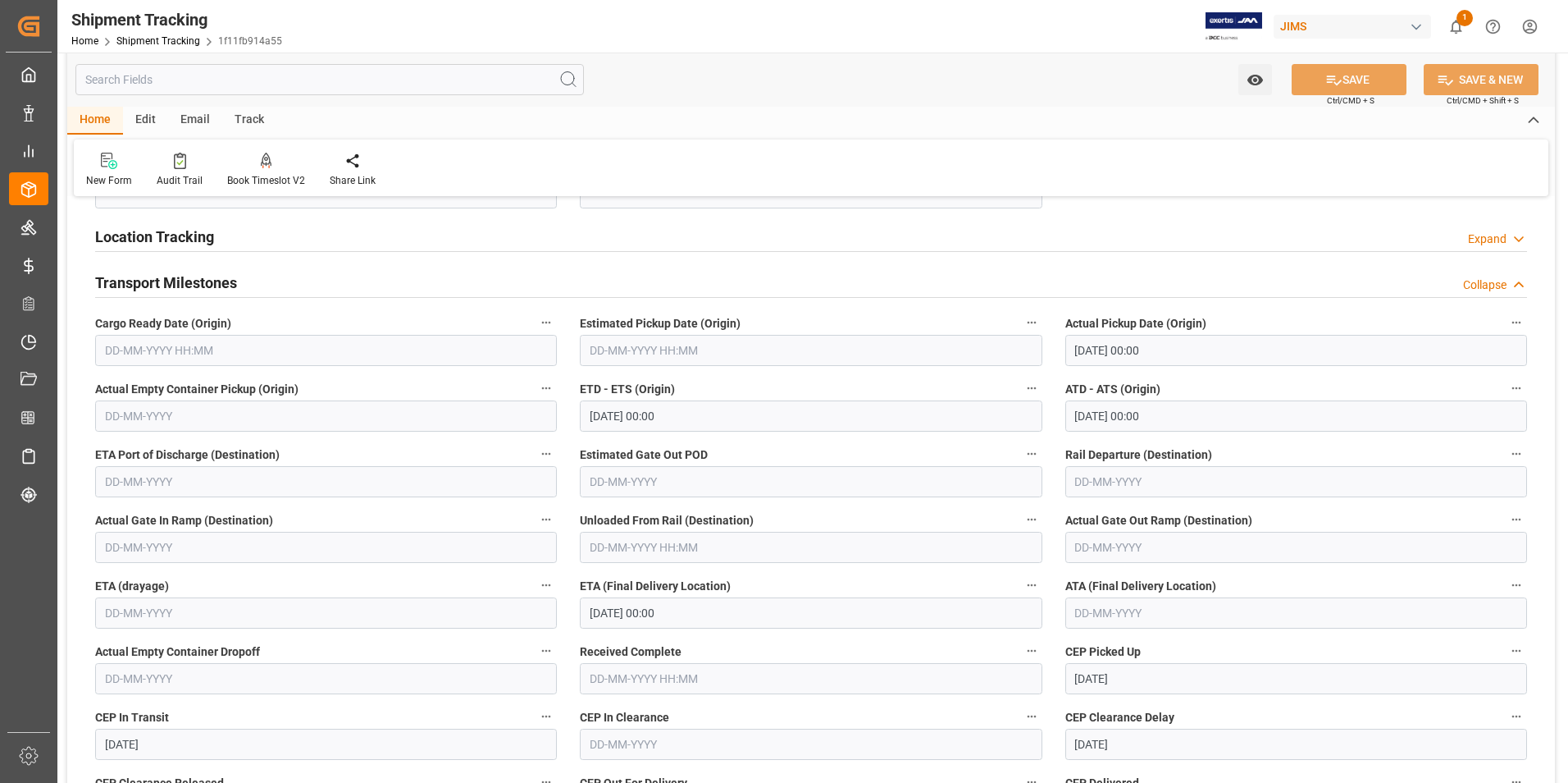
scroll to position [1231, 0]
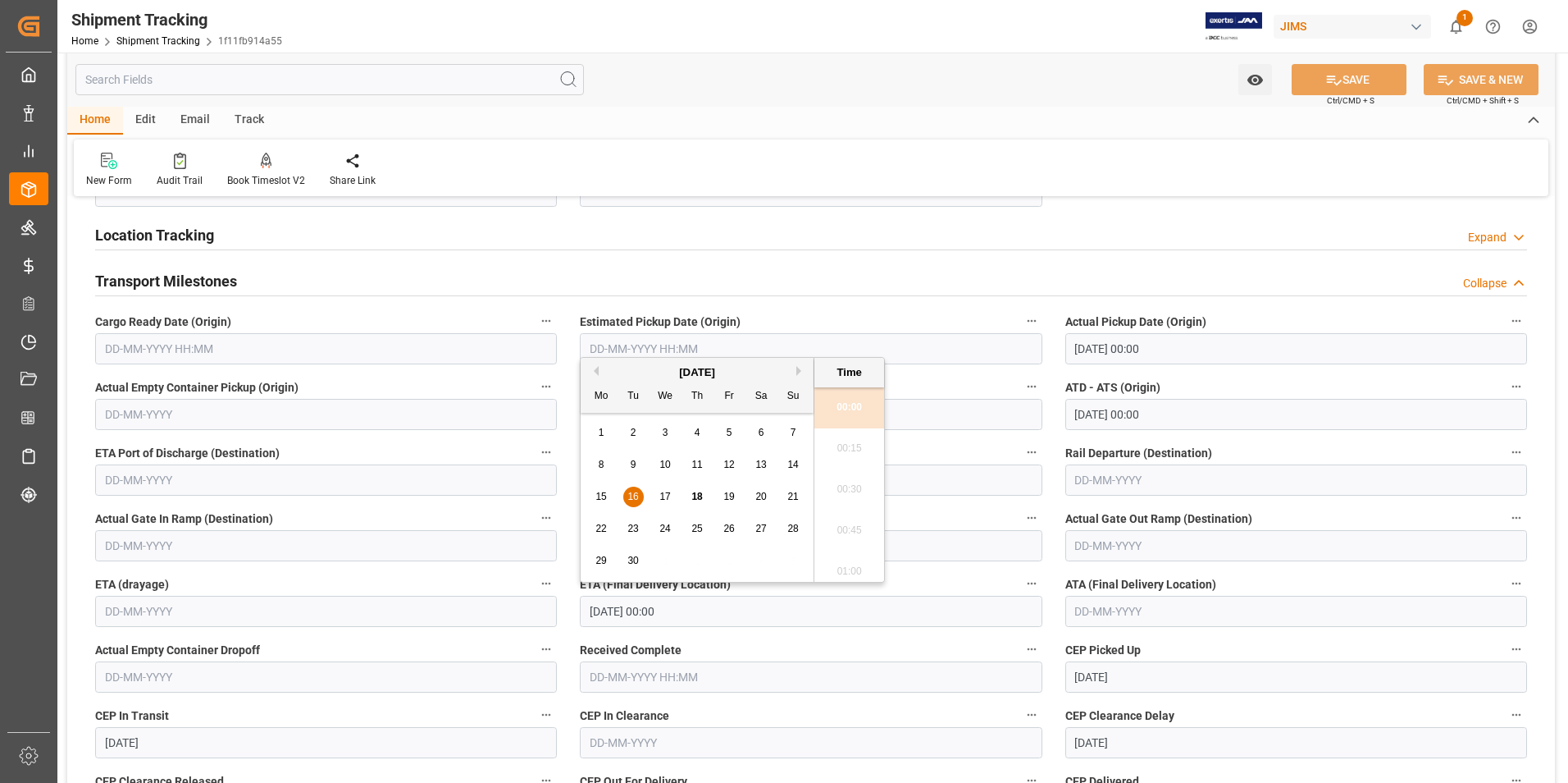
click at [662, 615] on input "16-09-2025 00:00" at bounding box center [811, 611] width 462 height 31
click at [603, 532] on span "22" at bounding box center [600, 528] width 10 height 11
type input "22-09-2025 00:00"
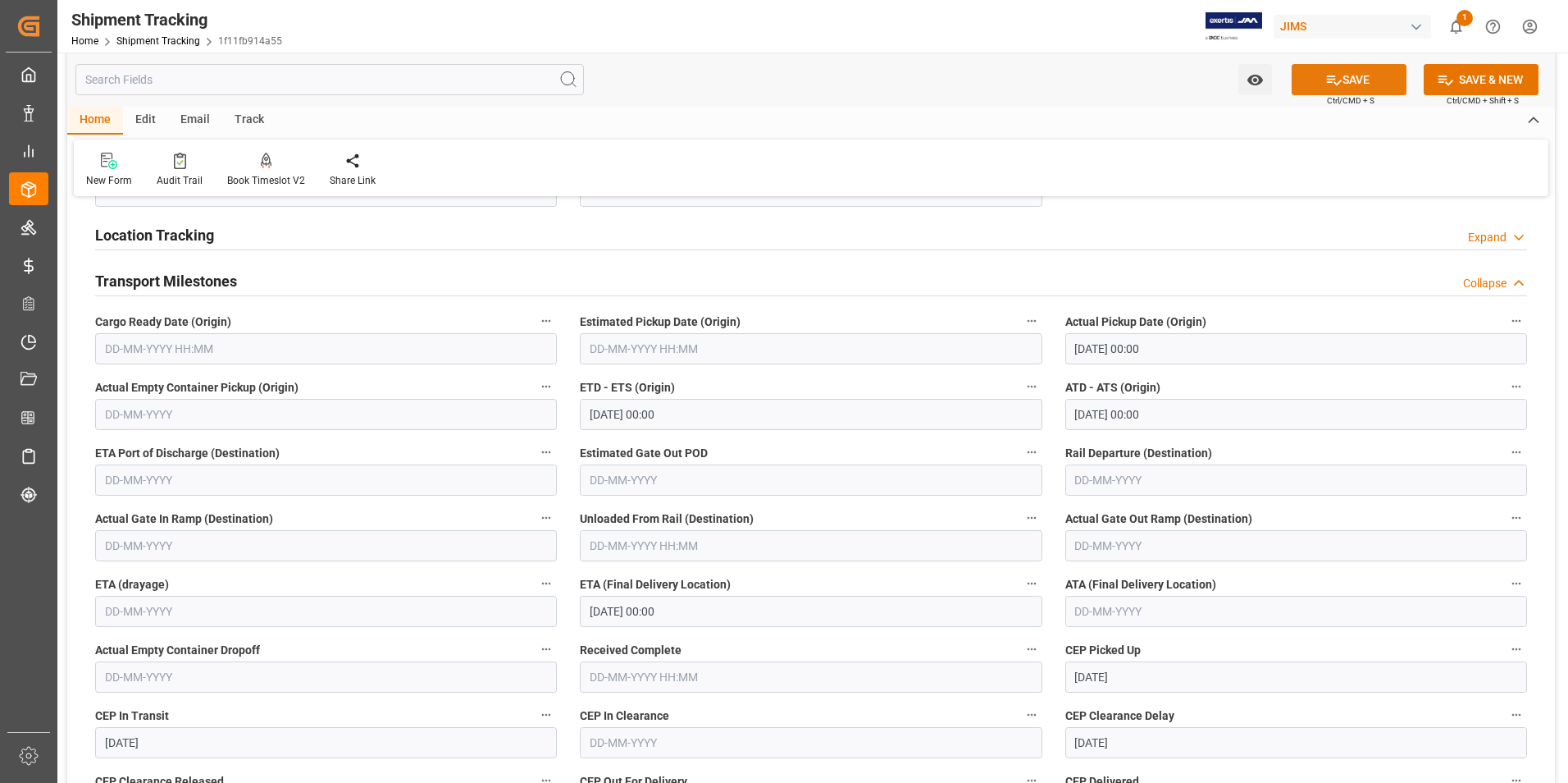
click at [1350, 75] on button "SAVE" at bounding box center [1349, 79] width 115 height 31
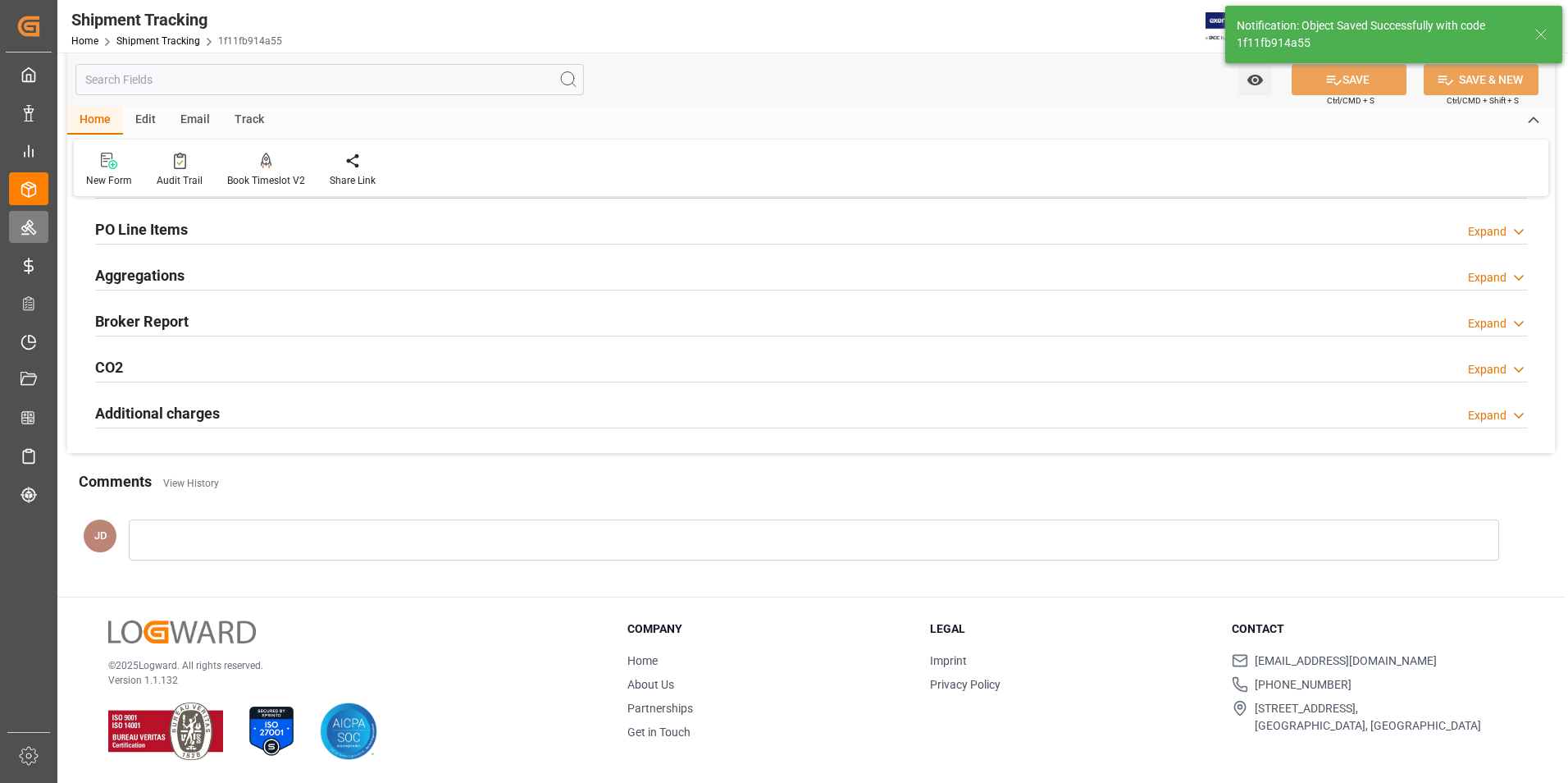
scroll to position [185, 0]
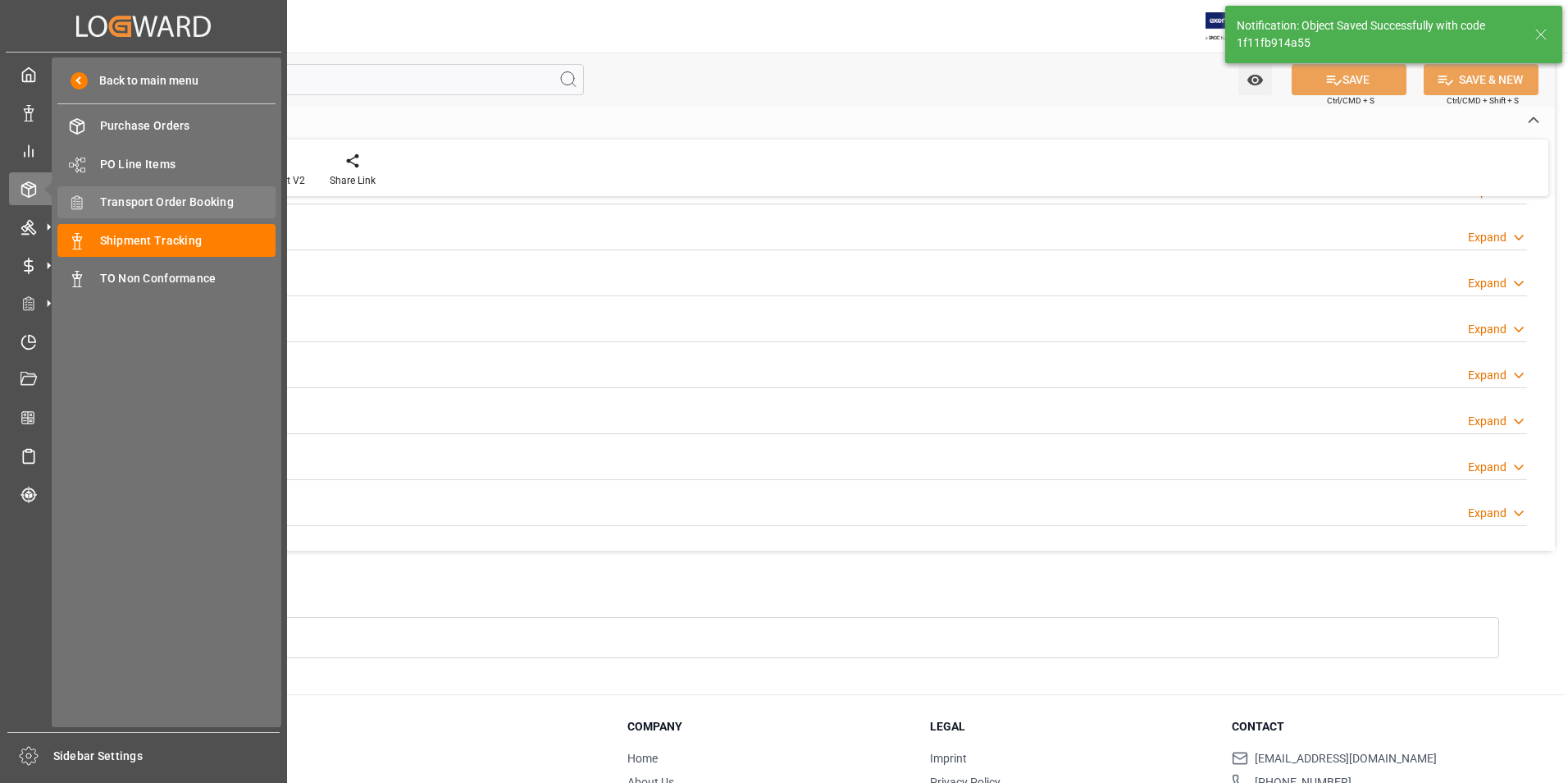
click at [166, 202] on span "Transport Order Booking" at bounding box center [188, 203] width 176 height 17
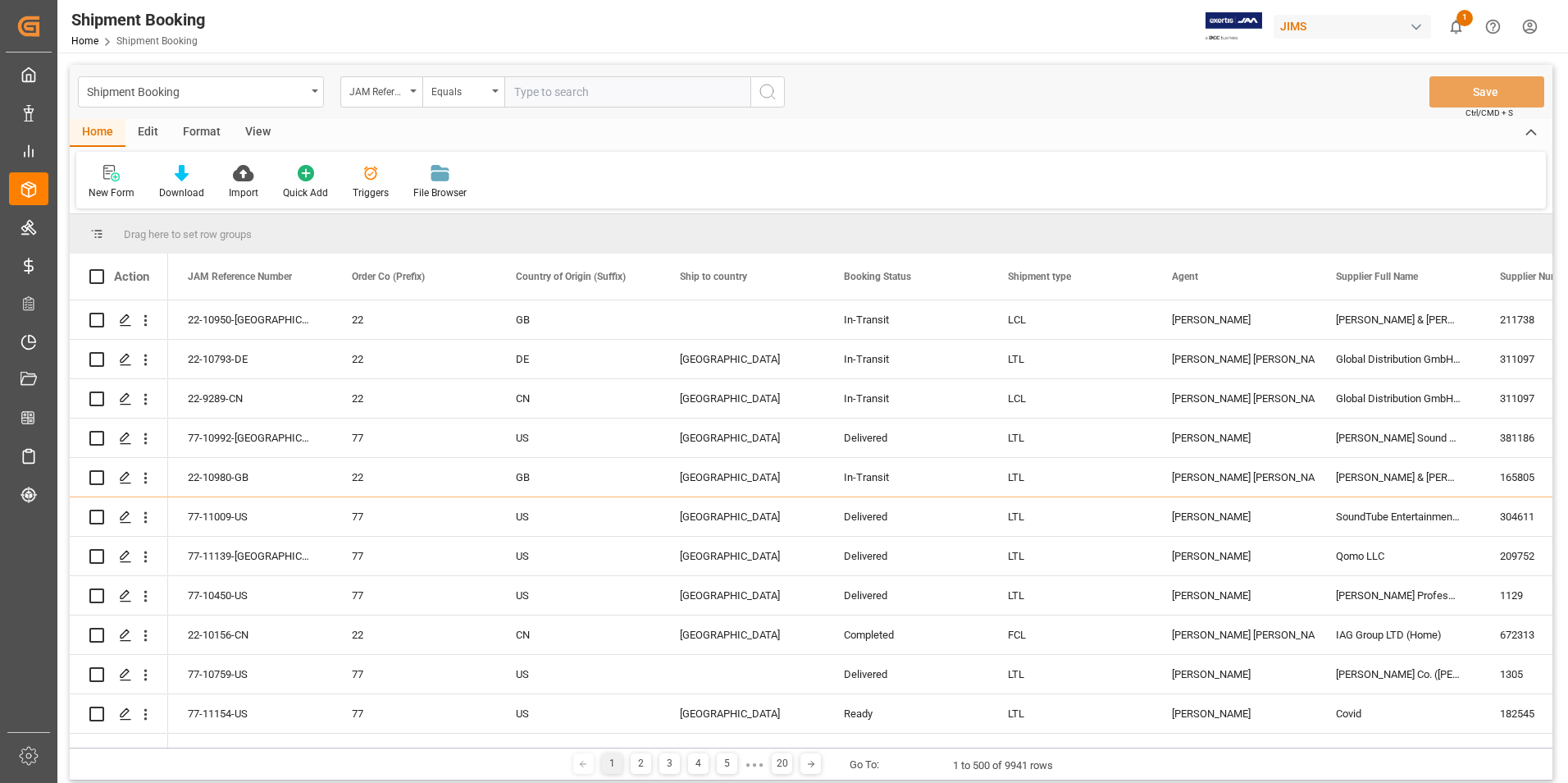
click at [598, 87] on input "text" at bounding box center [627, 92] width 246 height 31
paste input "77-10987-JP"
type input "77-10987-JP"
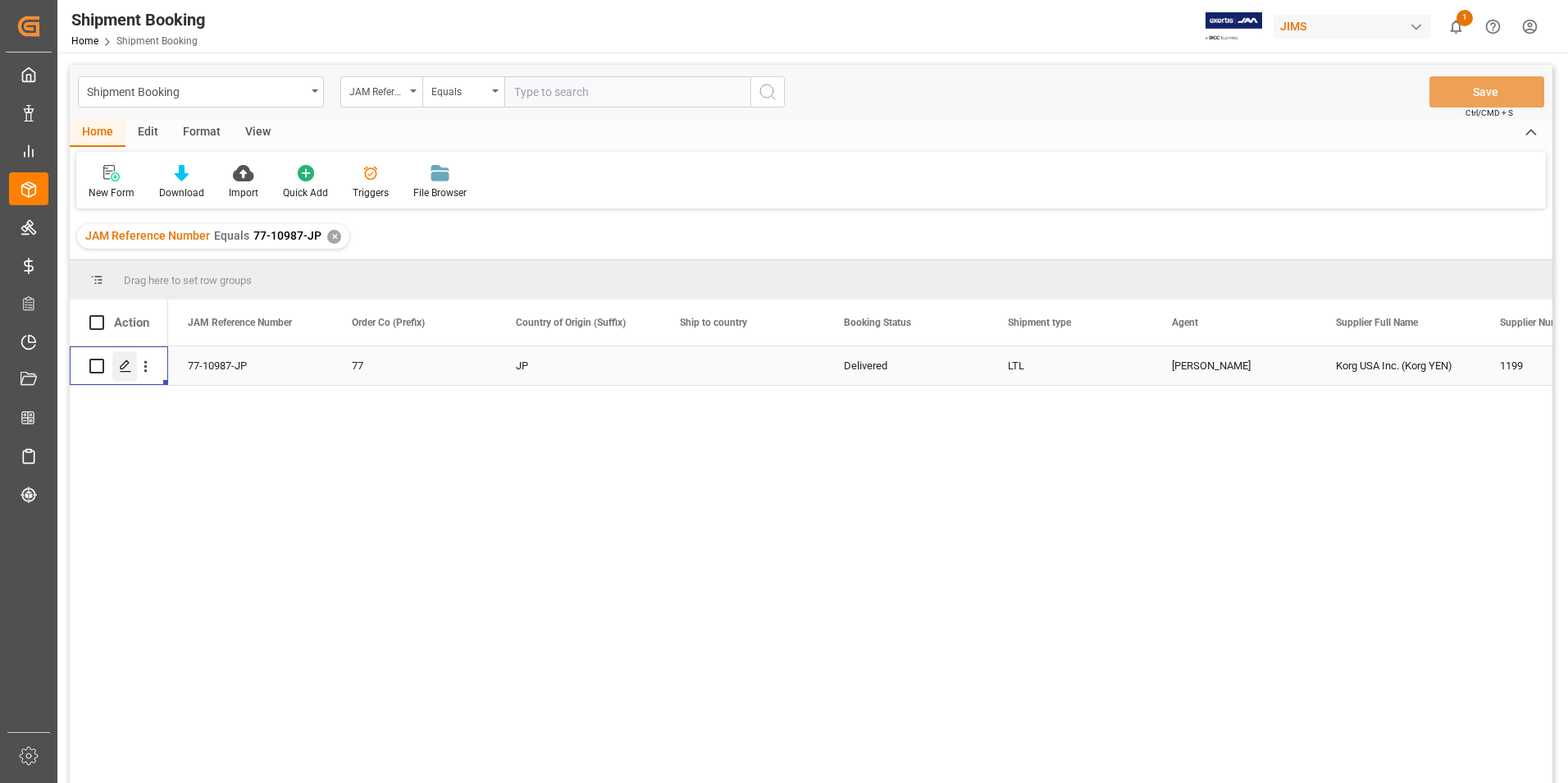
click at [123, 362] on icon "Press SPACE to select this row." at bounding box center [125, 366] width 13 height 13
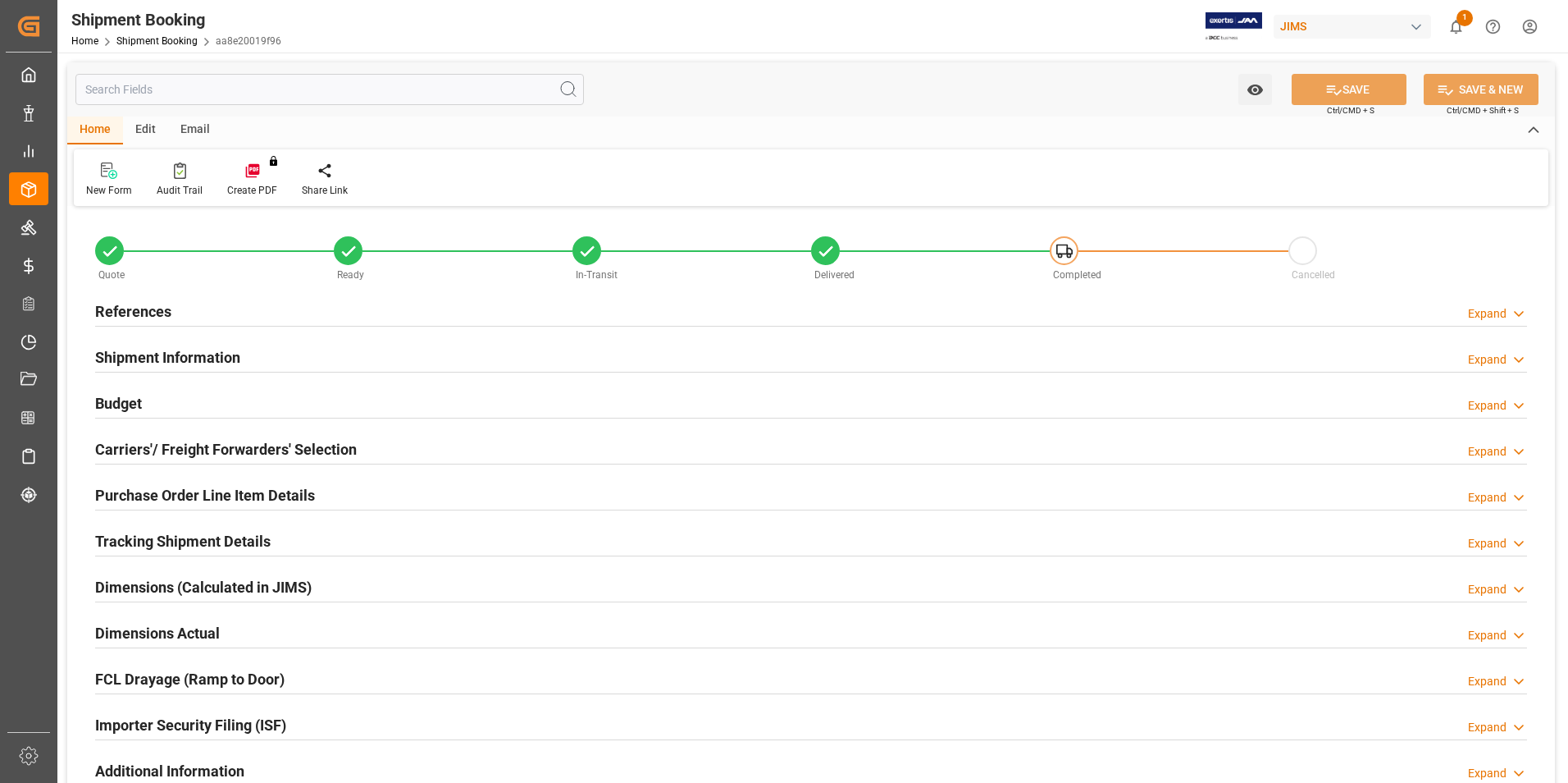
type input "29"
click at [149, 354] on h2 "Shipment Information" at bounding box center [168, 357] width 145 height 22
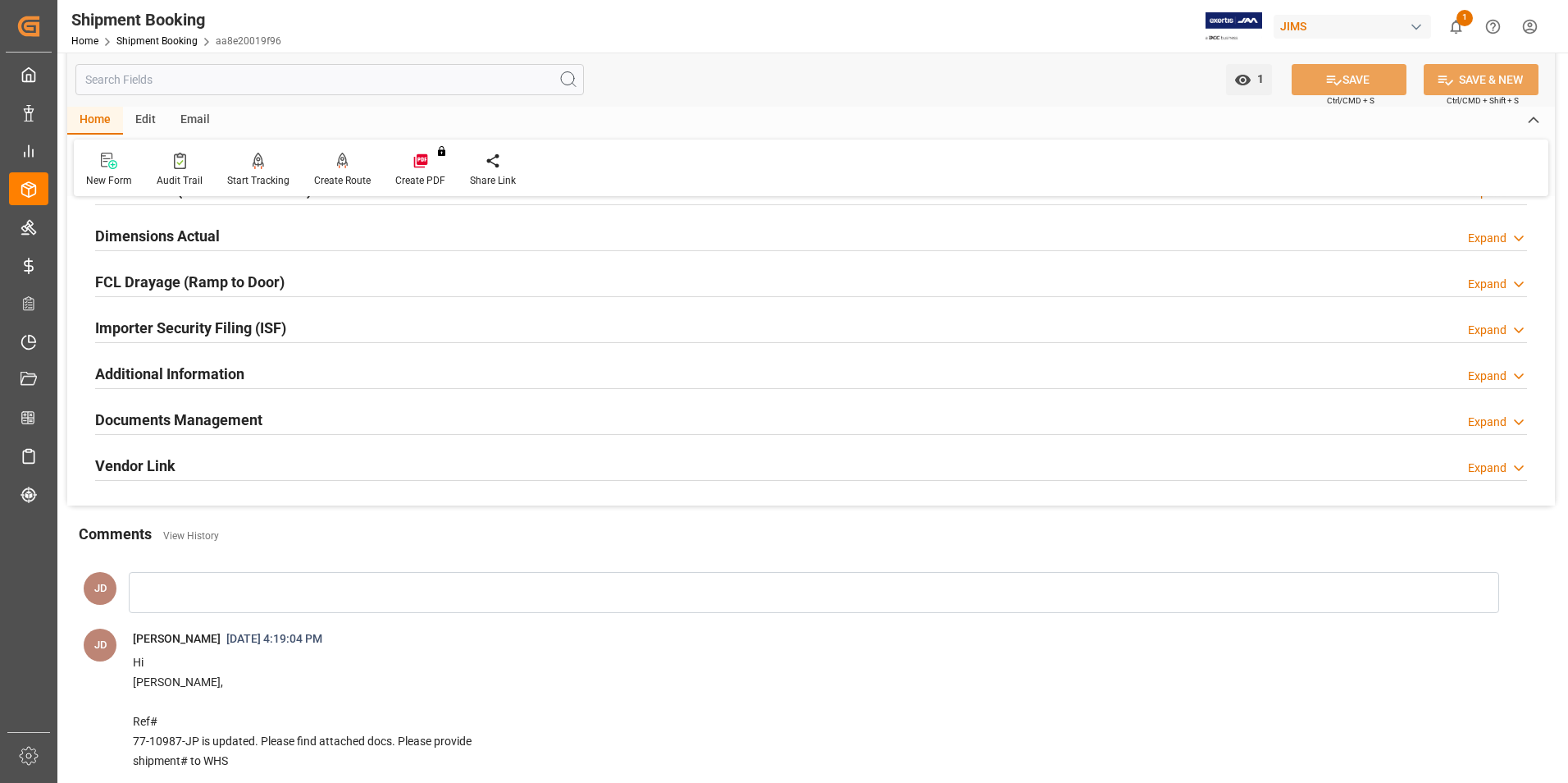
scroll to position [1149, 0]
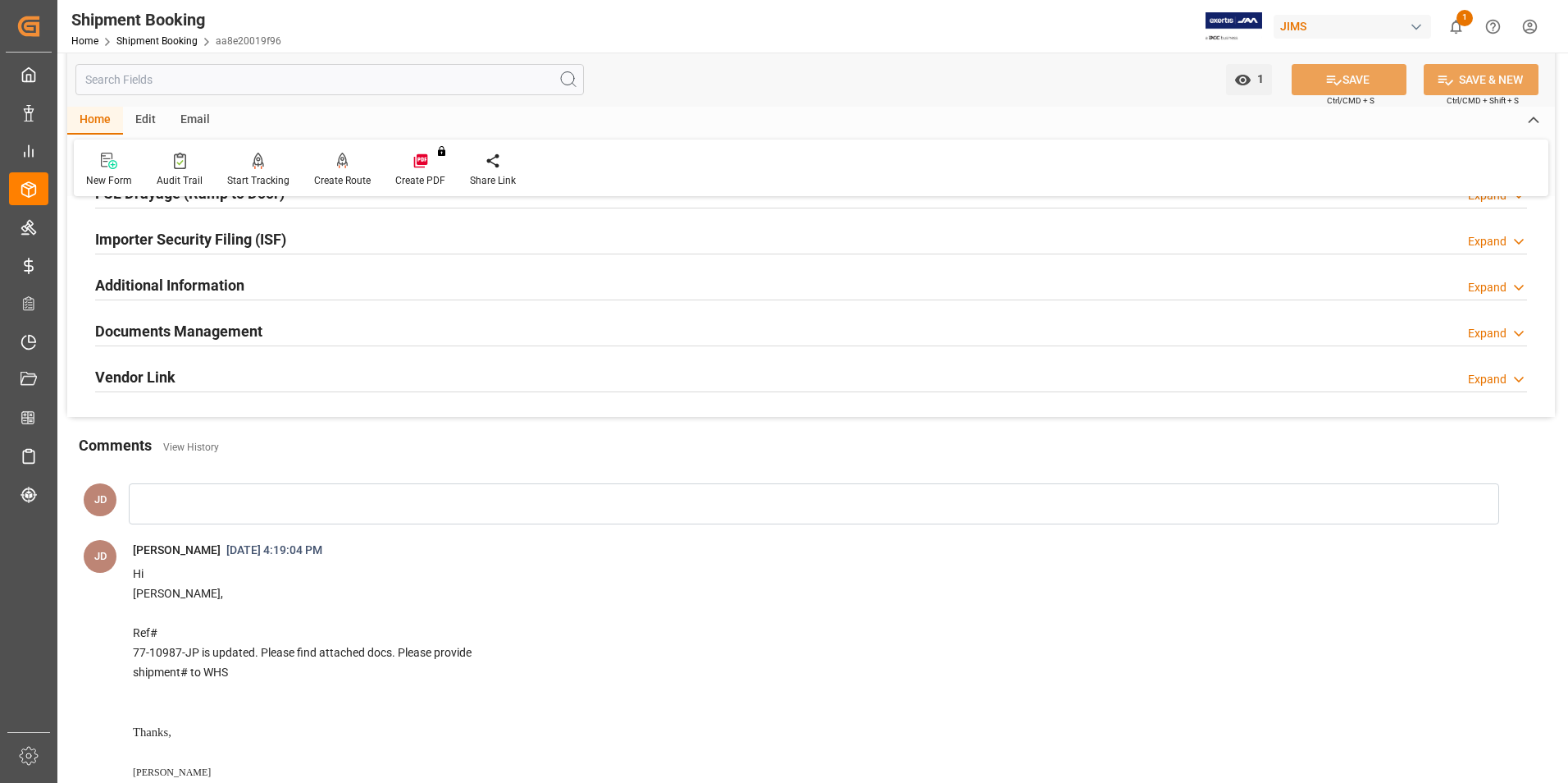
click at [170, 321] on h2 "Documents Management" at bounding box center [179, 331] width 168 height 22
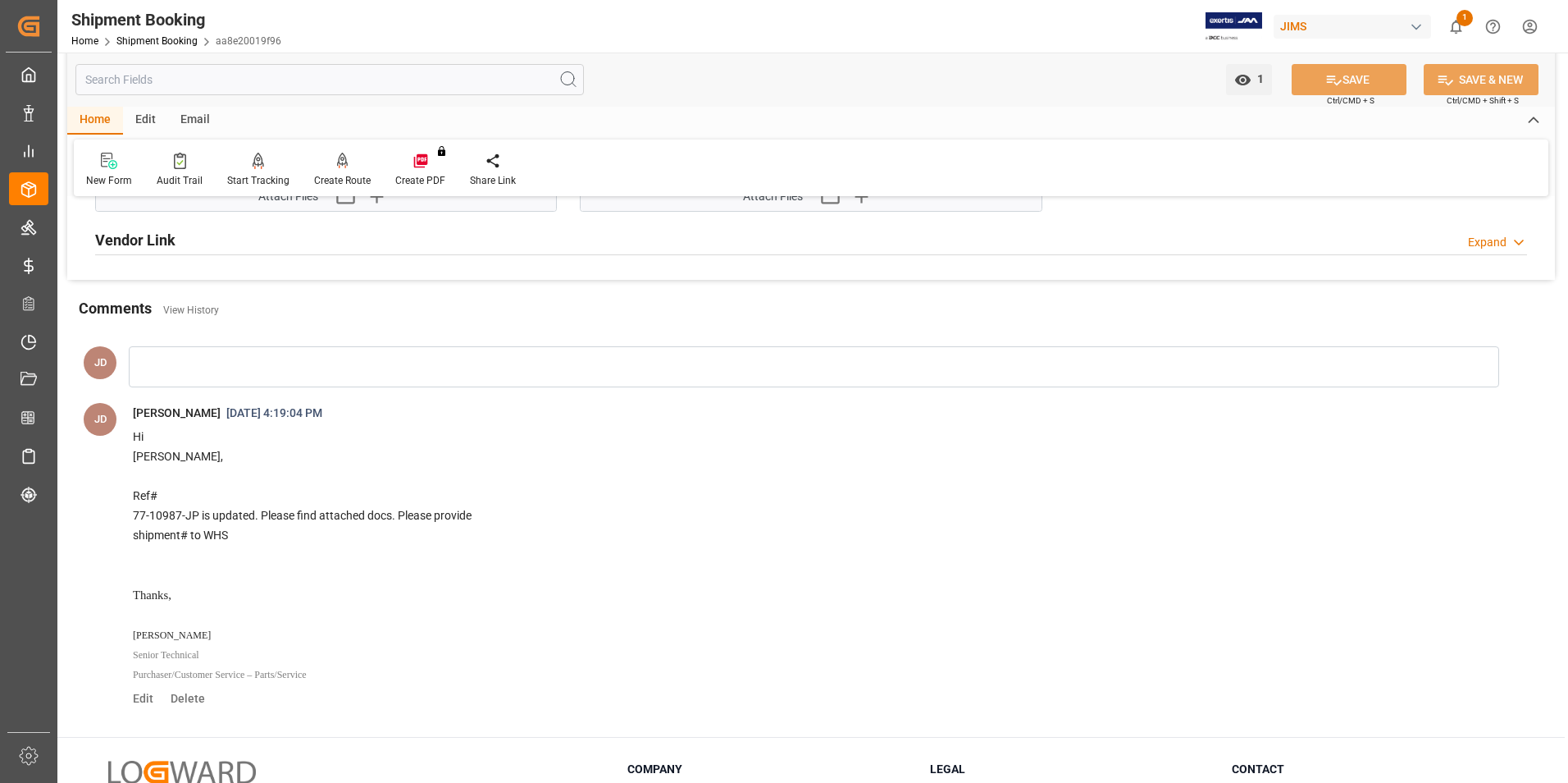
scroll to position [1969, 0]
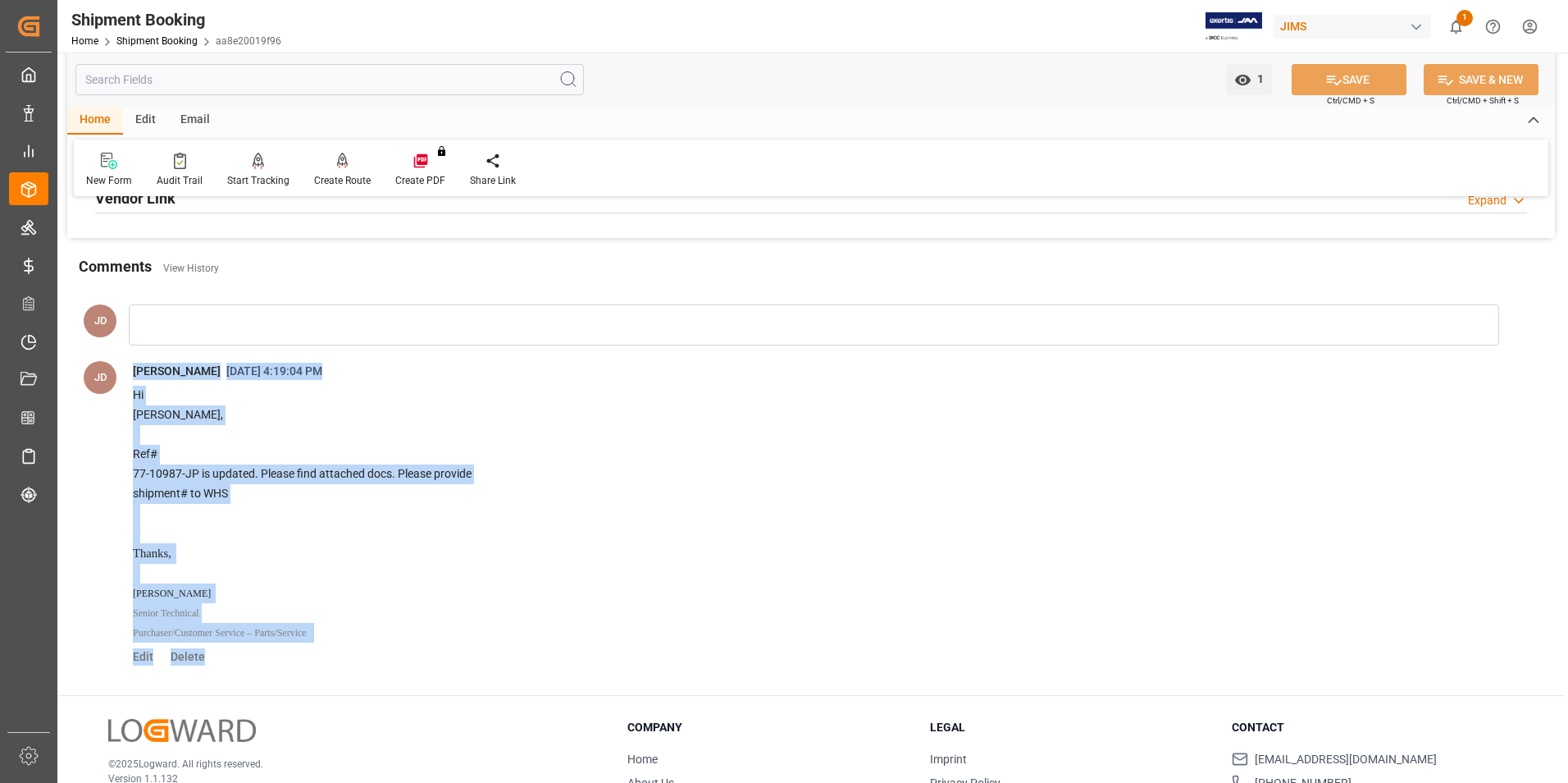
drag, startPoint x: 134, startPoint y: 367, endPoint x: 387, endPoint y: 651, distance: 380.3
click at [387, 651] on div "Jacques Denis 9/9/2025, 4:19:04 PM UPDATE CANCEL Hi Jacques, Ref# 77-10987-JP i…" at bounding box center [821, 512] width 1401 height 310
drag, startPoint x: 387, startPoint y: 651, endPoint x: 369, endPoint y: 615, distance: 40.2
click at [369, 615] on p "Senior Technical Purchaser/Customer Service – Parts/Service" at bounding box center [800, 622] width 1336 height 39
click at [458, 437] on p at bounding box center [800, 435] width 1336 height 20
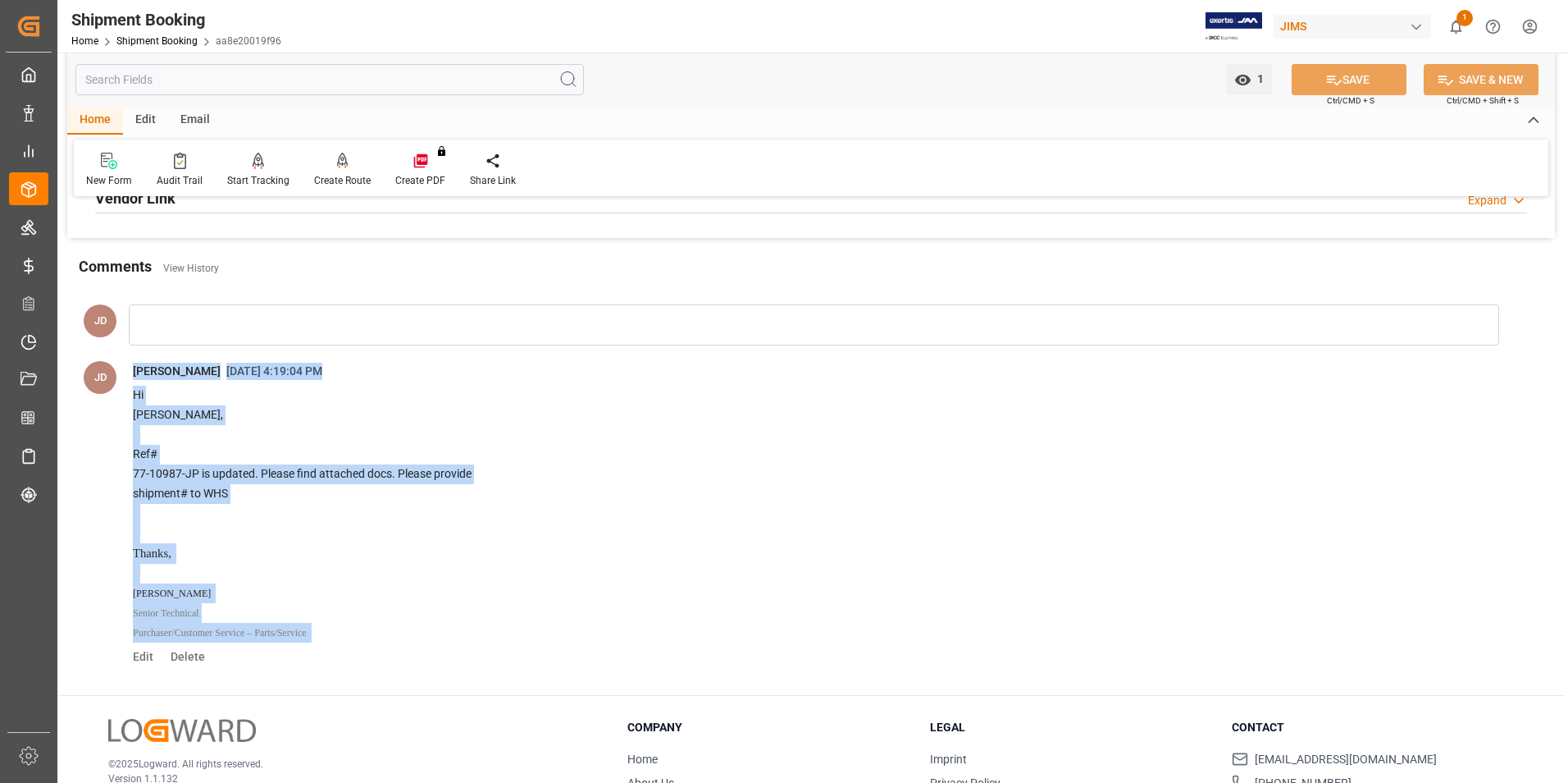
drag, startPoint x: 131, startPoint y: 369, endPoint x: 347, endPoint y: 626, distance: 335.7
click at [347, 626] on div "Jacques Denis 9/9/2025, 4:19:04 PM UPDATE CANCEL Hi Jacques, Ref# 77-10987-JP i…" at bounding box center [821, 512] width 1401 height 310
copy div "Jacques Denis 9/9/2025, 4:19:04 PM UPDATE CANCEL Hi Jacques, Ref# 77-10987-JP i…"
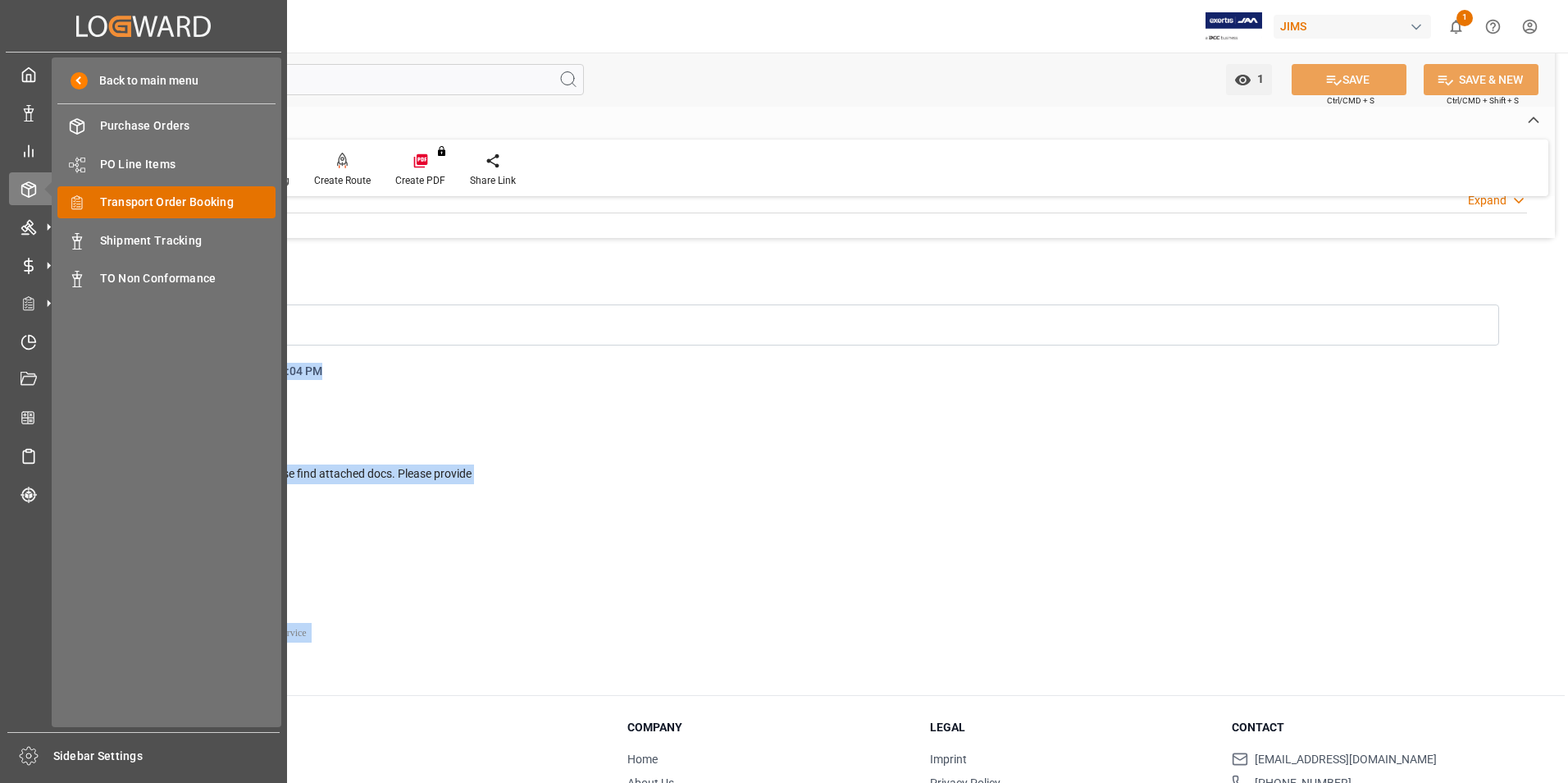
click at [166, 200] on span "Transport Order Booking" at bounding box center [188, 203] width 176 height 17
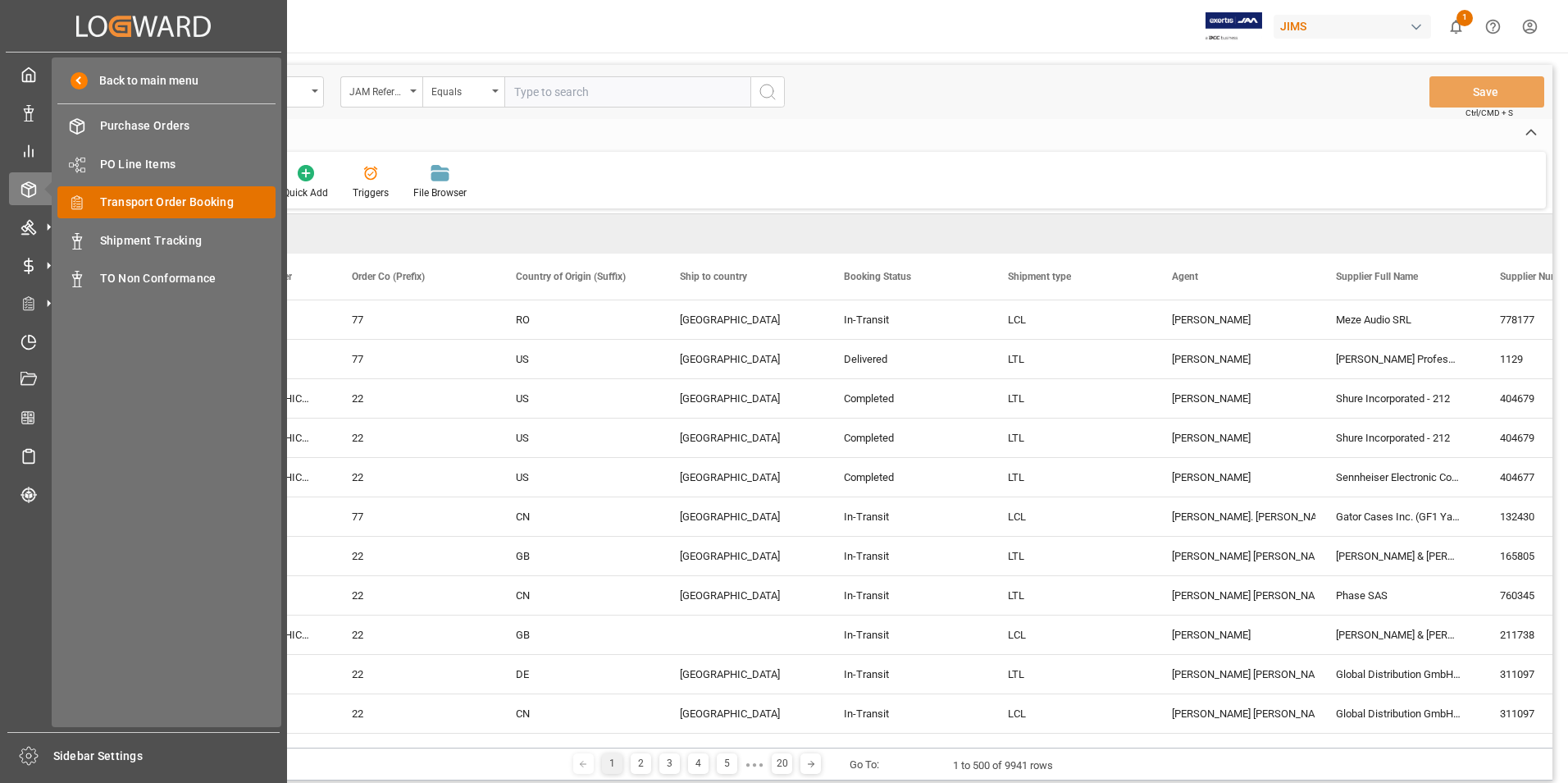
click at [211, 200] on span "Transport Order Booking" at bounding box center [188, 203] width 176 height 17
